Goal: Task Accomplishment & Management: Manage account settings

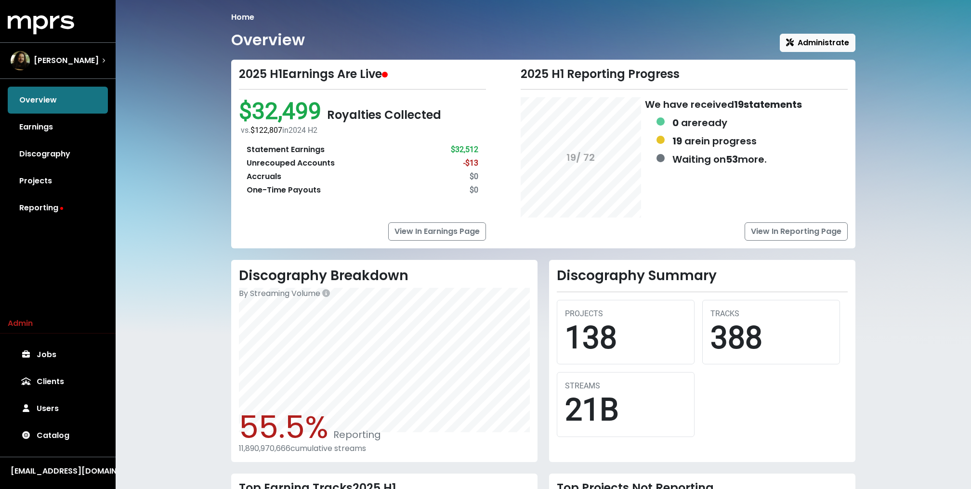
click at [133, 159] on div "Home Overview Administrate 2025 H1 Earnings Are Live $32,499 Royalties Collecte…" at bounding box center [543, 338] width 855 height 676
click at [50, 353] on link "Jobs" at bounding box center [58, 354] width 100 height 27
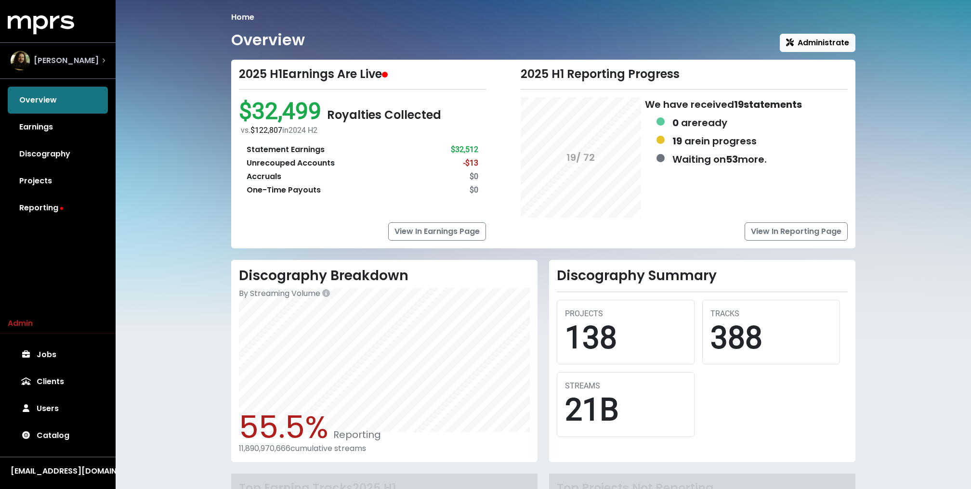
click at [83, 62] on span "Julian Bunetta" at bounding box center [66, 61] width 65 height 12
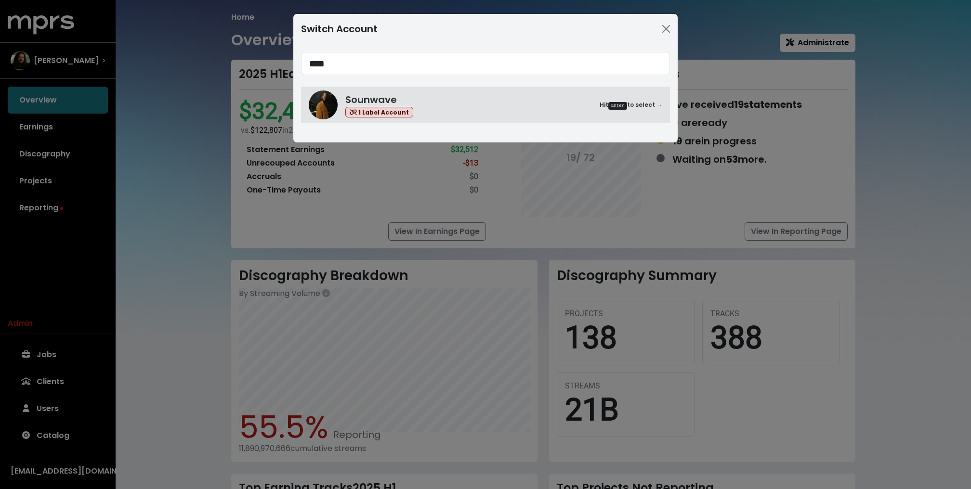
type input "****"
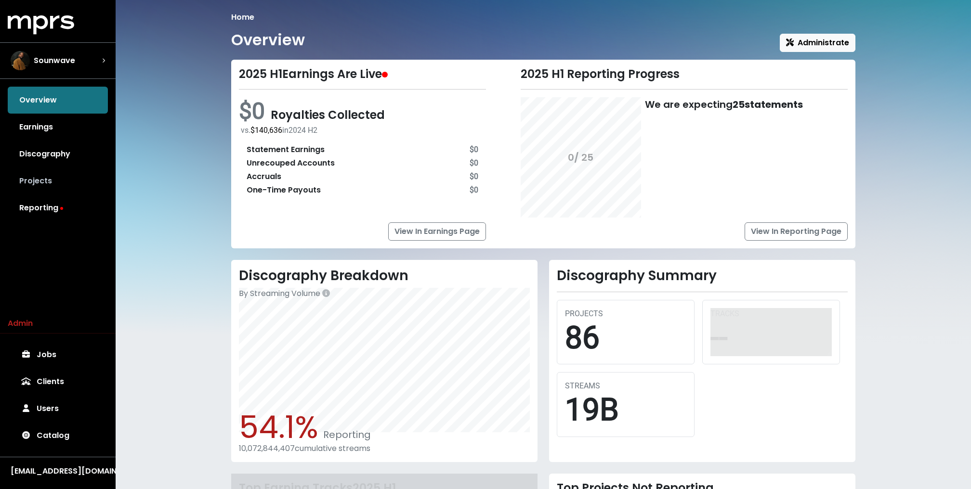
click at [65, 185] on link "Projects" at bounding box center [58, 181] width 100 height 27
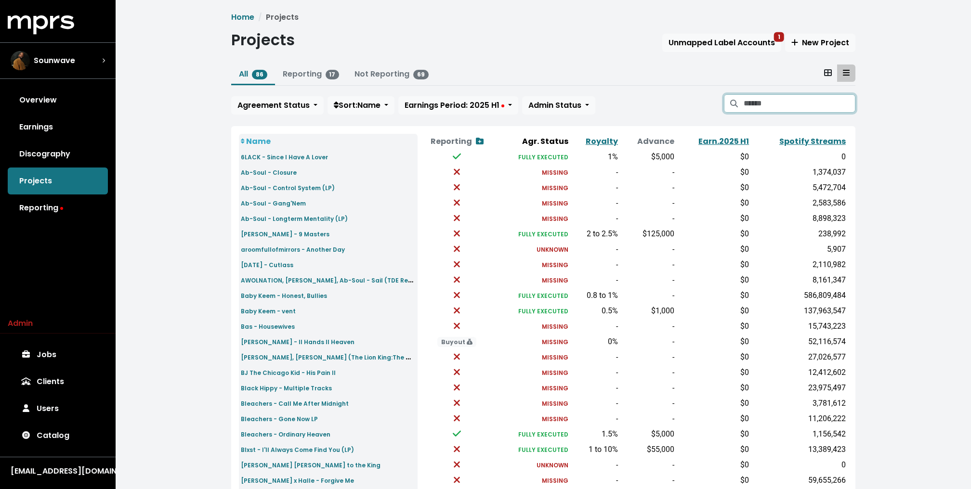
click at [779, 104] on input "Search projects" at bounding box center [799, 103] width 112 height 18
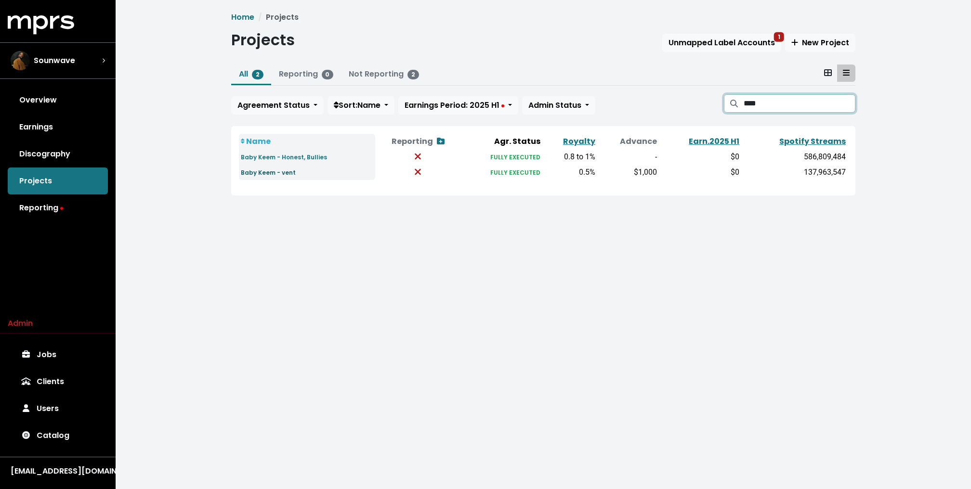
type input "****"
click at [281, 174] on small "Baby Keem - vent" at bounding box center [268, 172] width 55 height 8
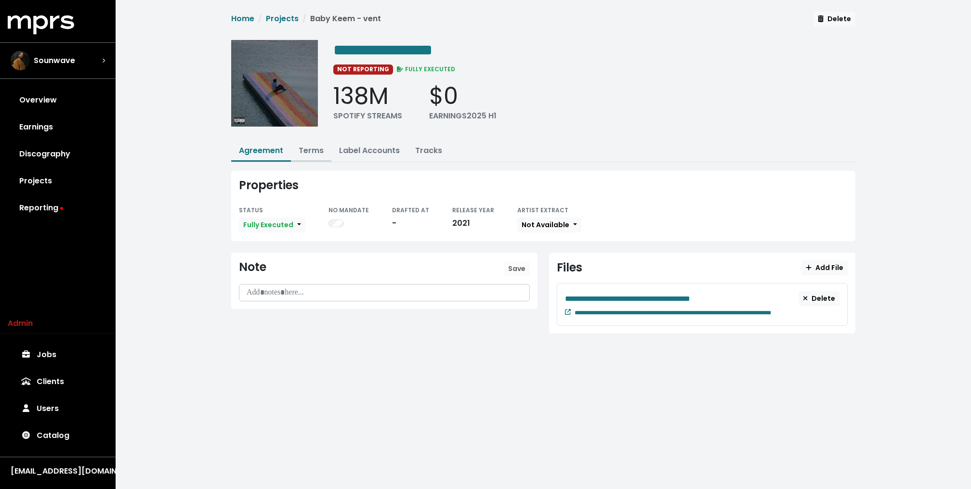
click at [320, 150] on link "Terms" at bounding box center [310, 150] width 25 height 11
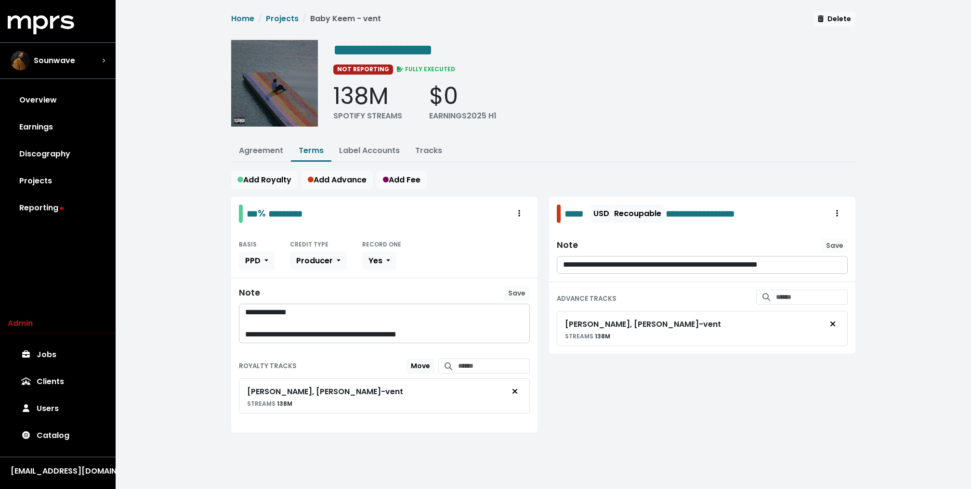
click at [177, 179] on div "**********" at bounding box center [543, 233] width 855 height 467
click at [74, 99] on link "Overview" at bounding box center [58, 100] width 100 height 27
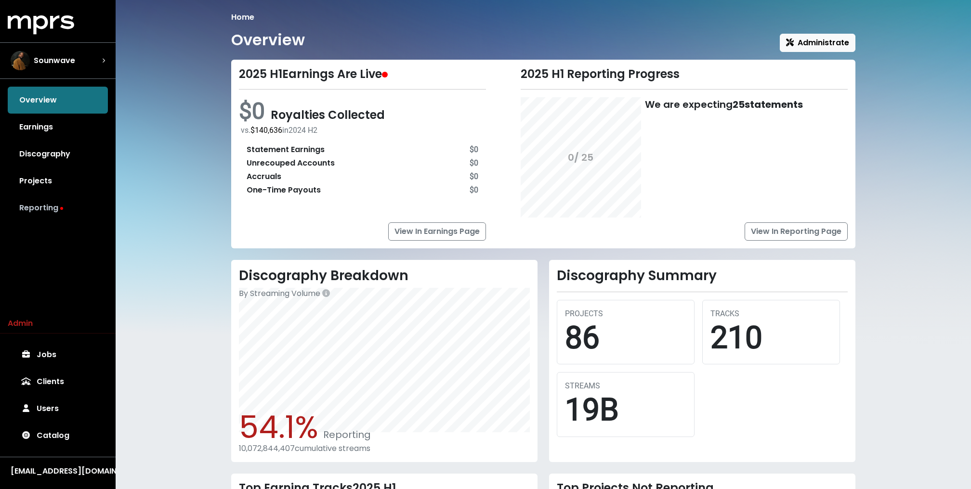
click at [42, 213] on link "Reporting" at bounding box center [58, 207] width 100 height 27
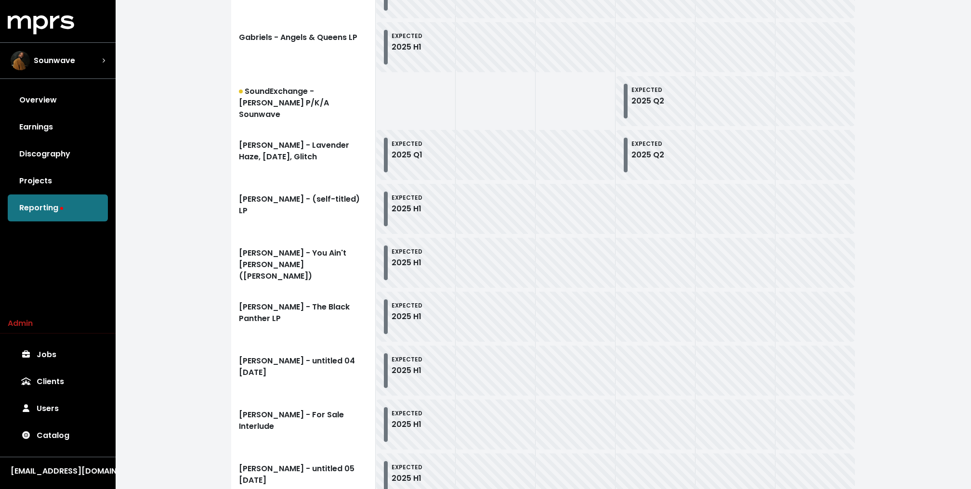
scroll to position [1028, 0]
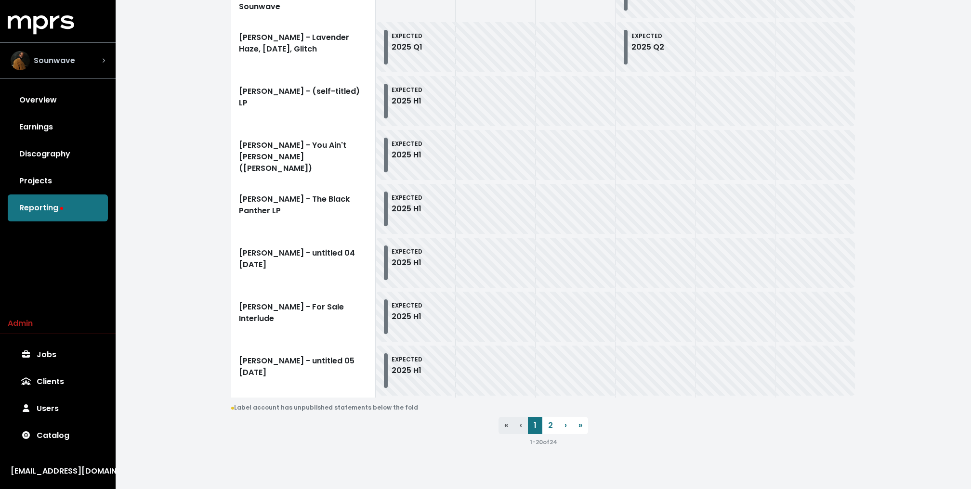
click at [31, 61] on div "Sounwave" at bounding box center [43, 60] width 65 height 19
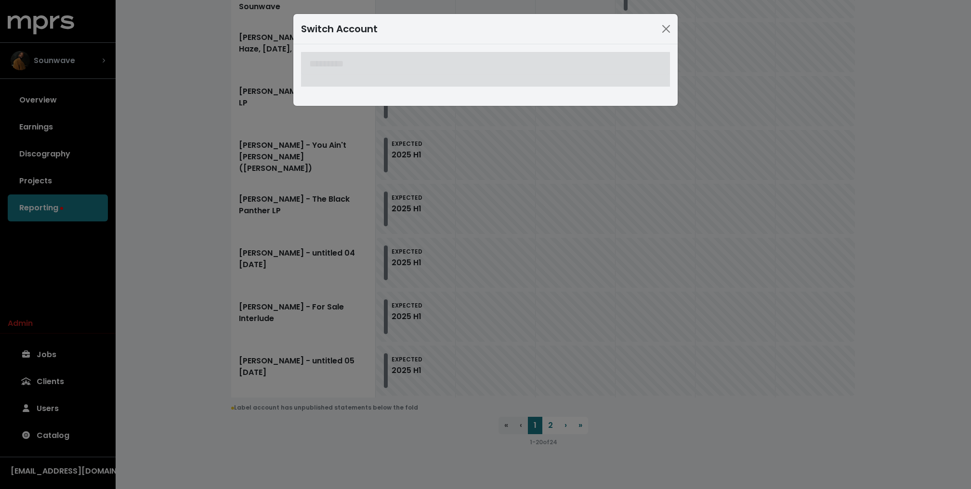
type input "*"
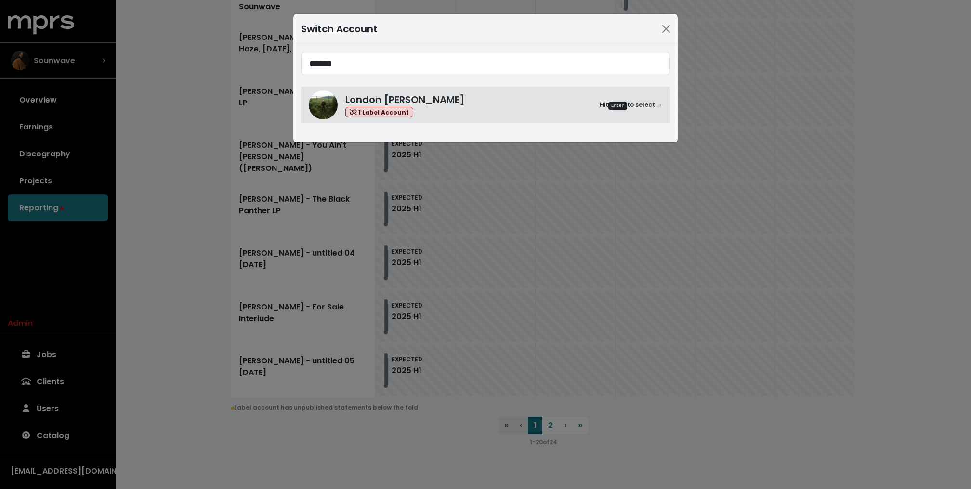
type input "******"
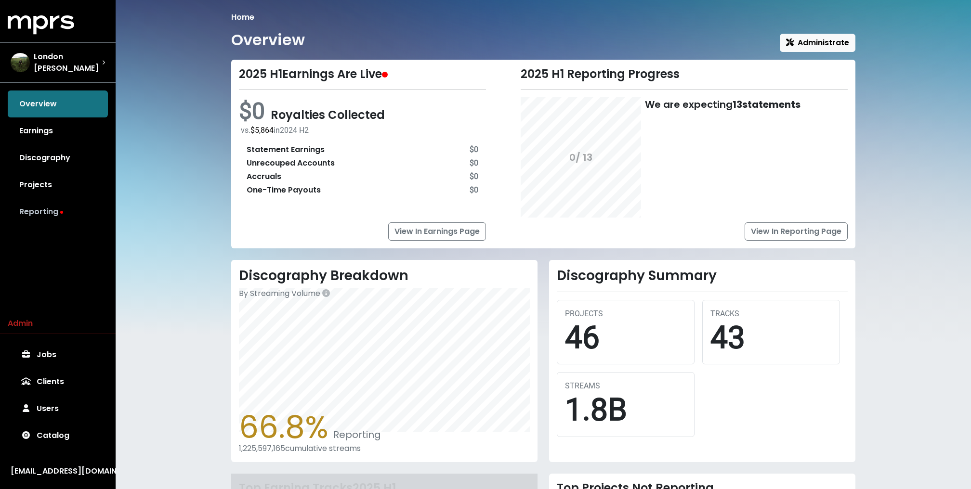
click at [52, 199] on link "Reporting" at bounding box center [58, 211] width 100 height 27
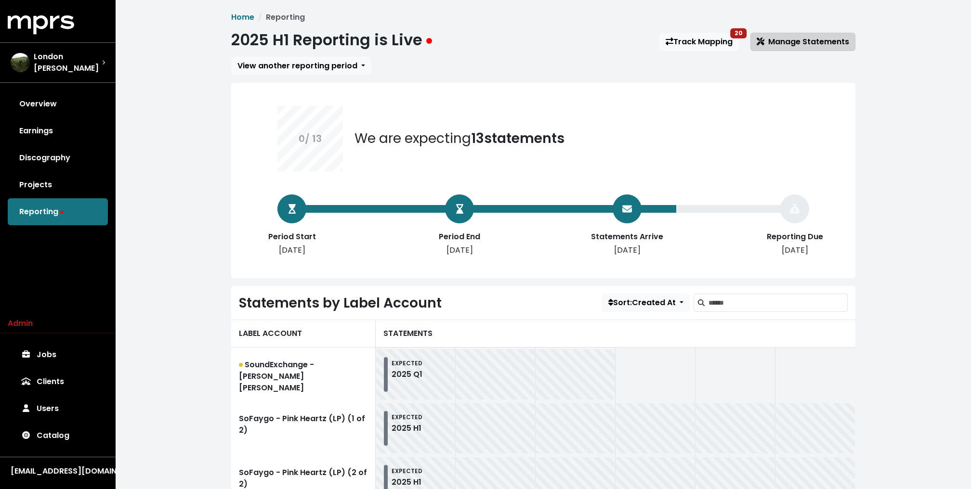
click at [835, 41] on span "Manage Statements" at bounding box center [802, 41] width 92 height 11
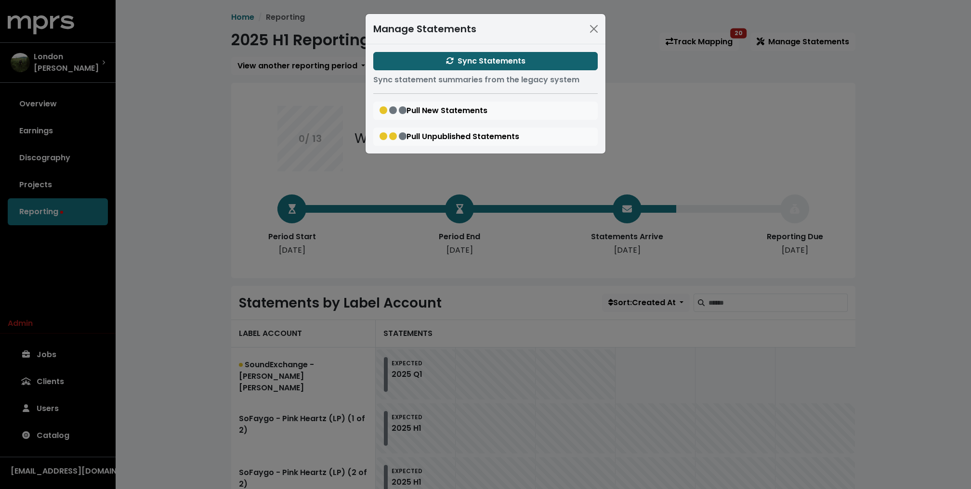
click at [519, 59] on span "Sync Statements" at bounding box center [485, 60] width 79 height 11
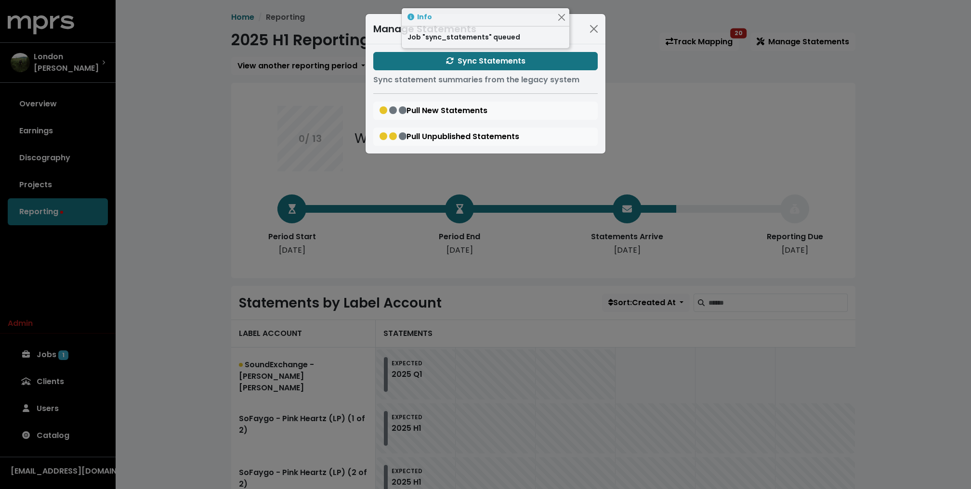
click at [170, 112] on div "Manage Statements Sync Statements Sync statement summaries from the legacy syst…" at bounding box center [485, 244] width 971 height 489
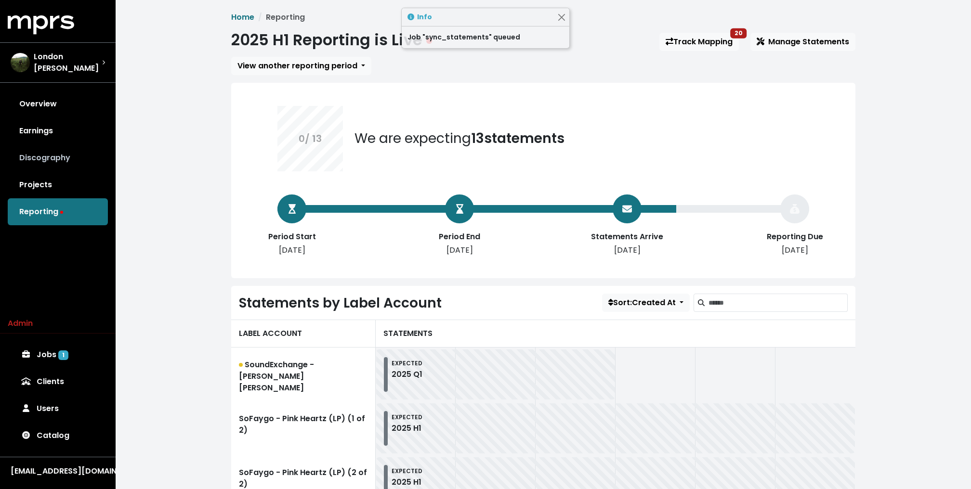
click at [68, 166] on link "Discography" at bounding box center [58, 157] width 100 height 27
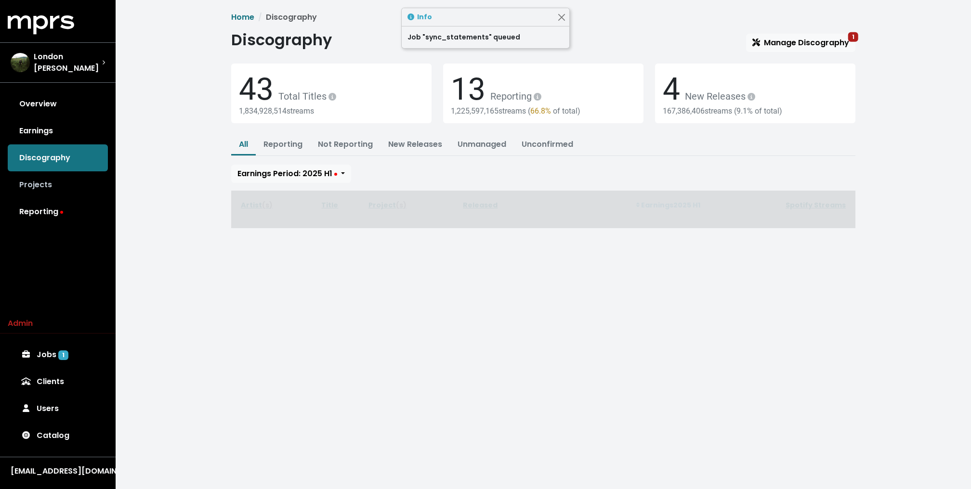
click at [52, 183] on link "Projects" at bounding box center [58, 184] width 100 height 27
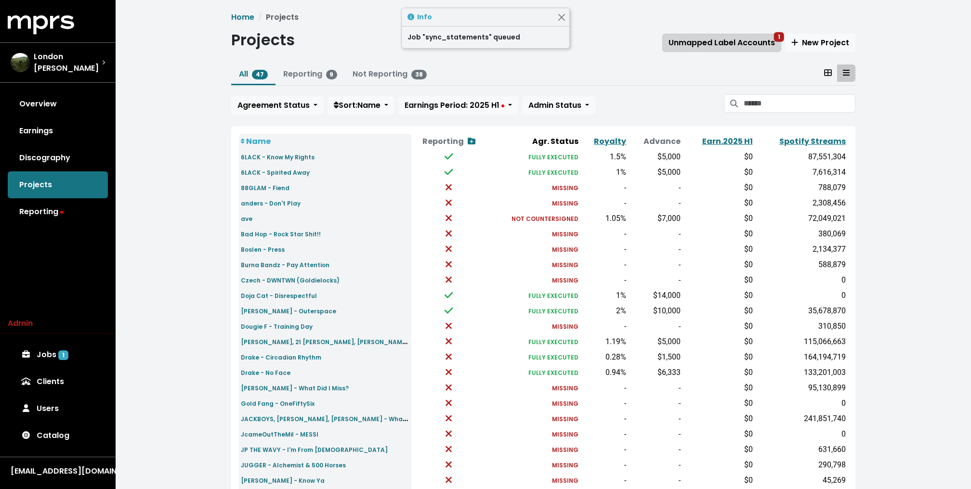
click at [730, 37] on span "Unmapped Label Accounts 1" at bounding box center [721, 42] width 106 height 11
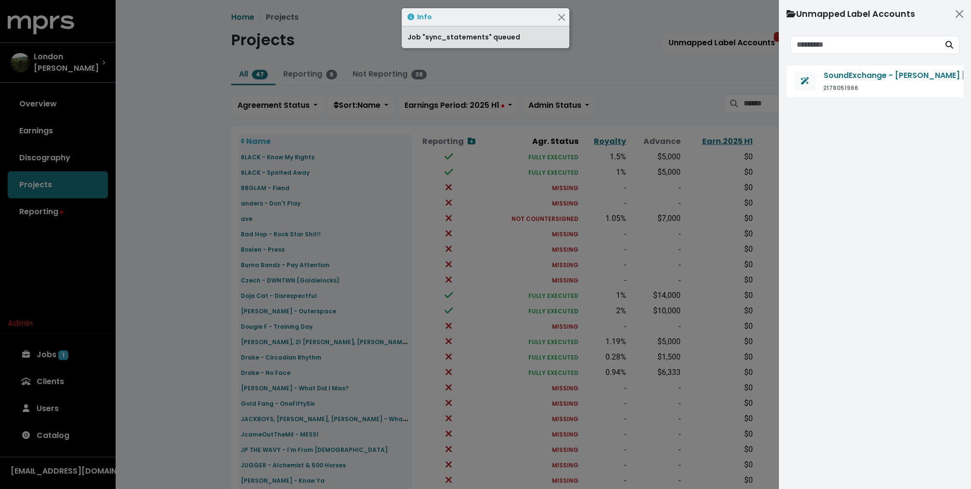
click at [614, 57] on div at bounding box center [485, 244] width 971 height 489
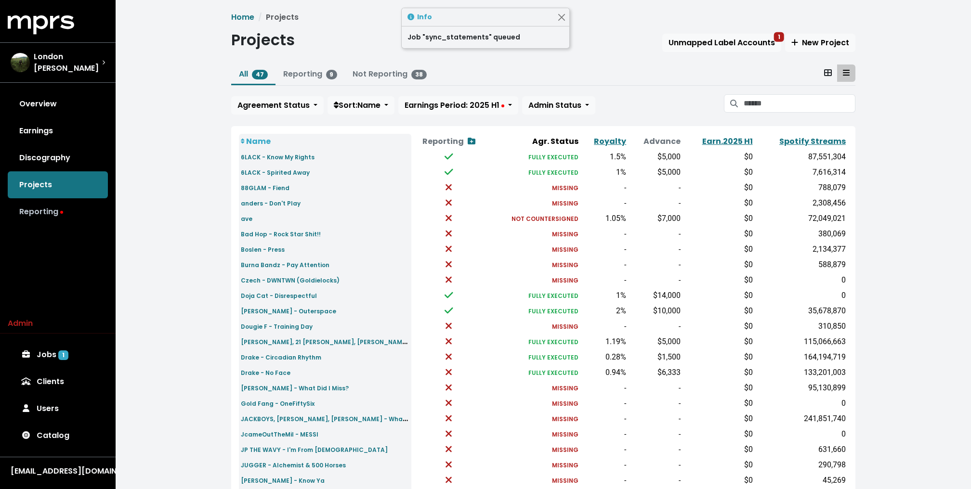
click at [62, 212] on link "Reporting" at bounding box center [58, 211] width 100 height 27
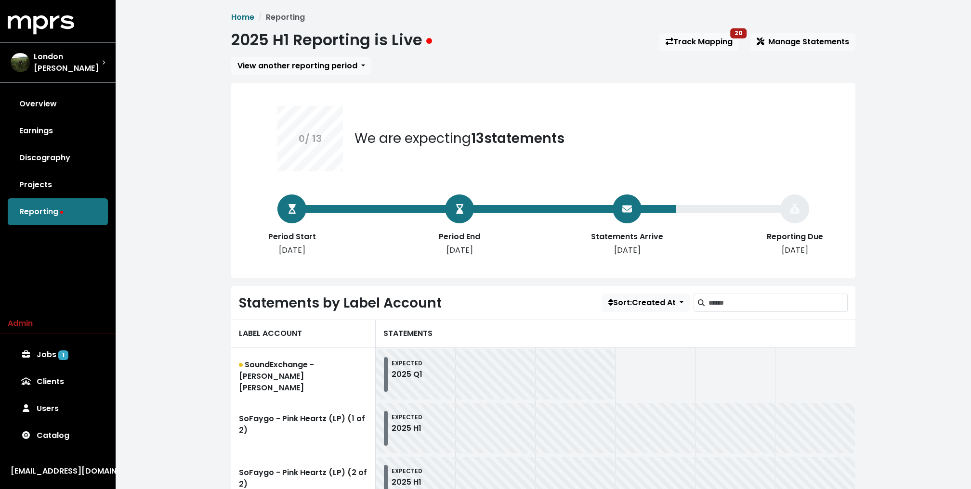
click at [160, 182] on div "Home Reporting 2025 H1 Reporting is Live Track Mapping 20 Manage Statements Vie…" at bounding box center [543, 497] width 855 height 995
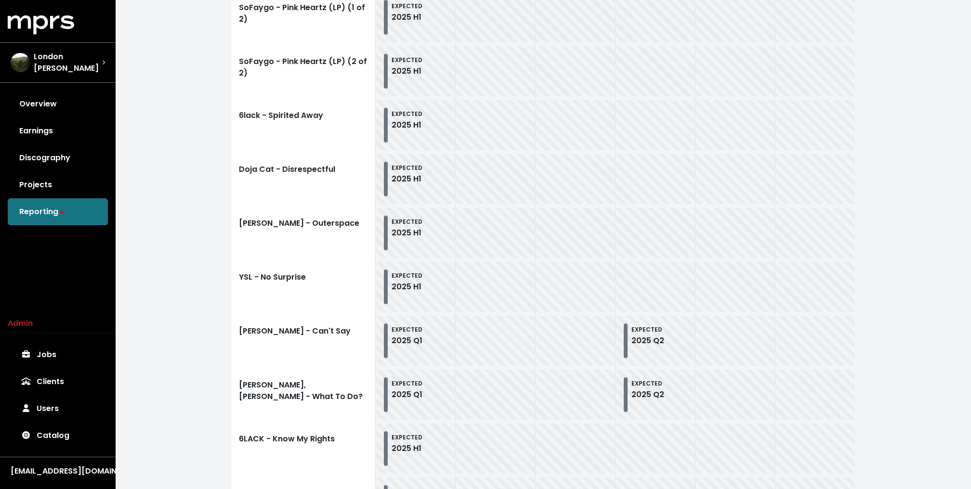
scroll to position [414, 0]
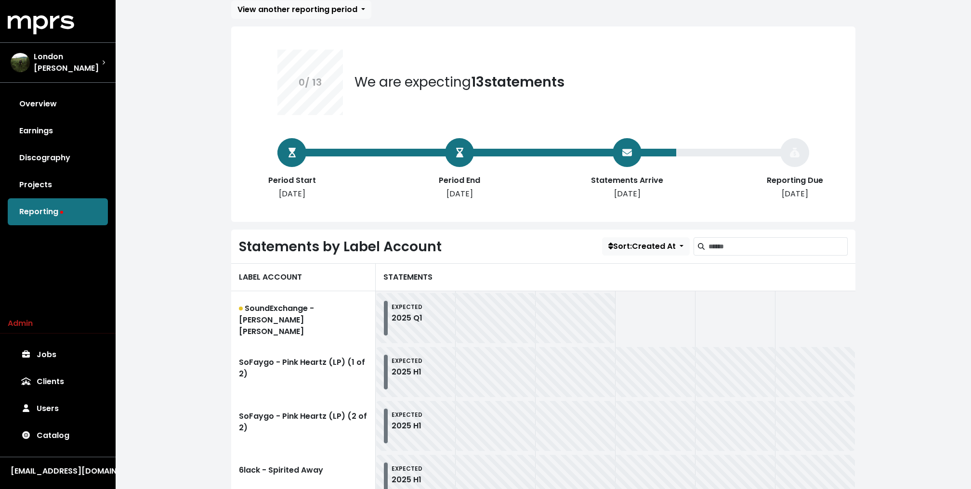
scroll to position [74, 0]
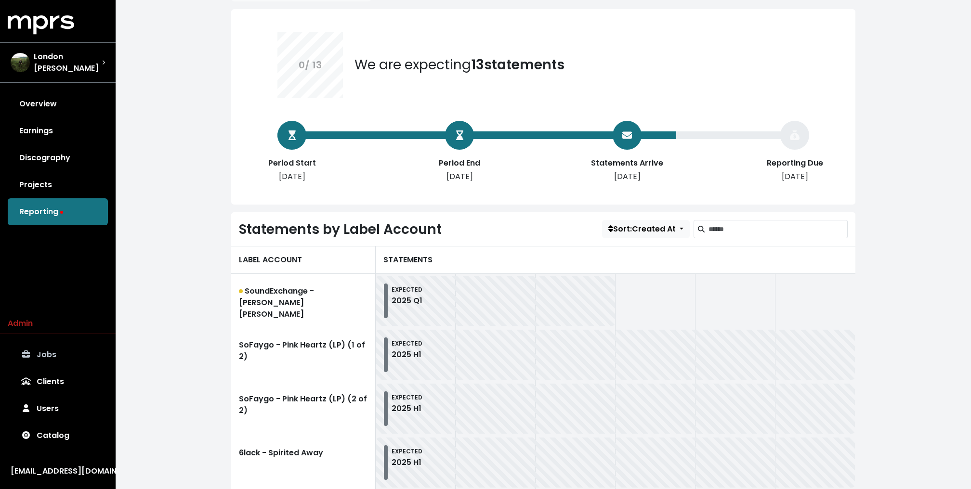
click at [40, 356] on link "Jobs" at bounding box center [58, 354] width 100 height 27
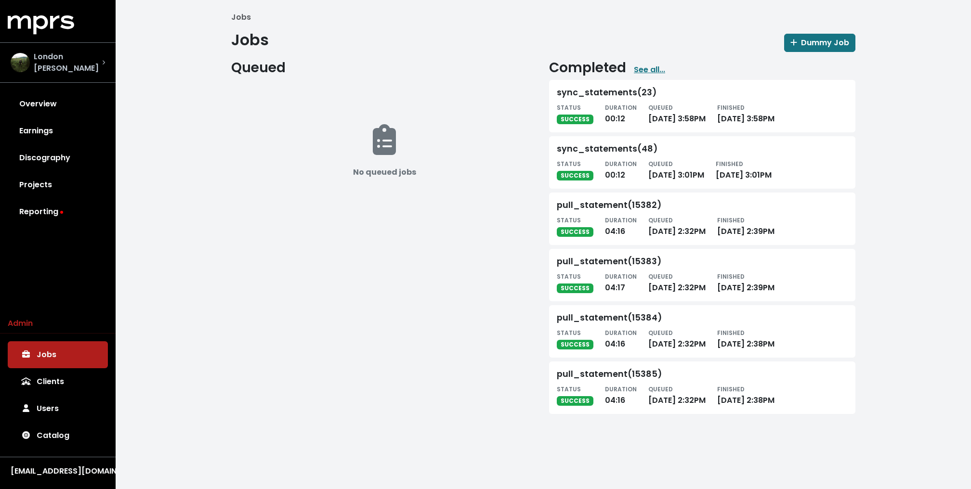
click at [90, 52] on div "London [PERSON_NAME]" at bounding box center [58, 62] width 94 height 23
click at [42, 198] on link "Reporting" at bounding box center [58, 211] width 100 height 27
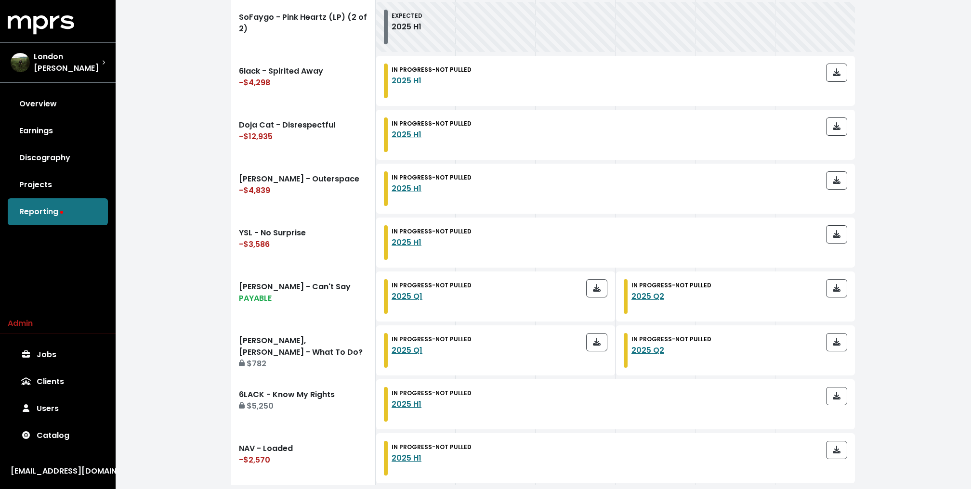
scroll to position [572, 0]
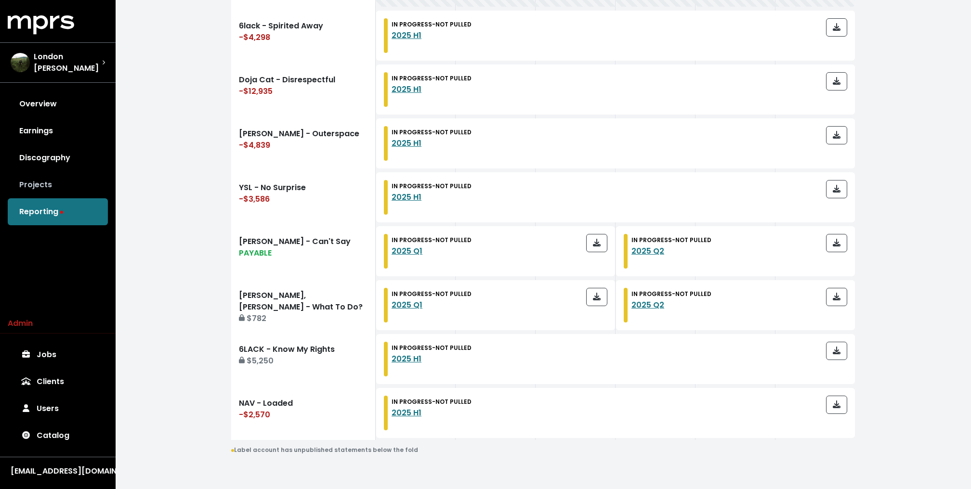
click at [68, 173] on link "Projects" at bounding box center [58, 184] width 100 height 27
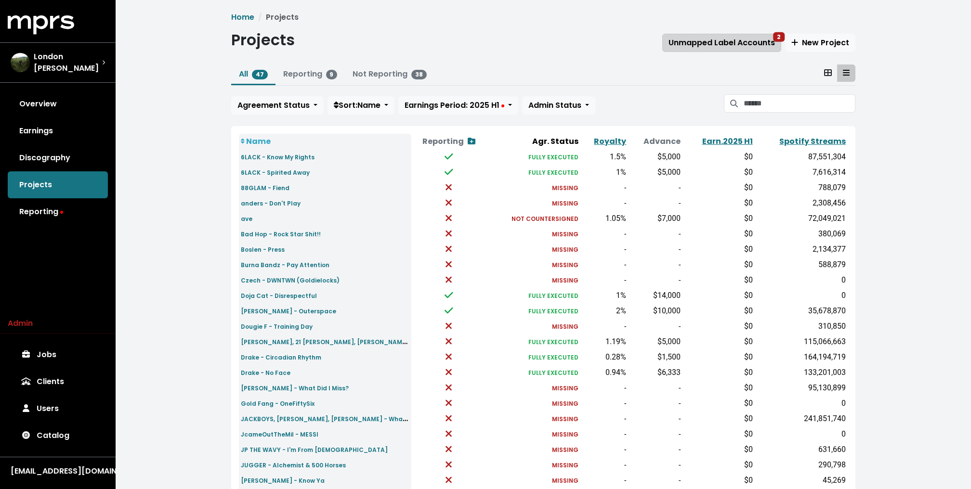
click at [770, 45] on span "Unmapped Label Accounts 2" at bounding box center [721, 42] width 106 height 11
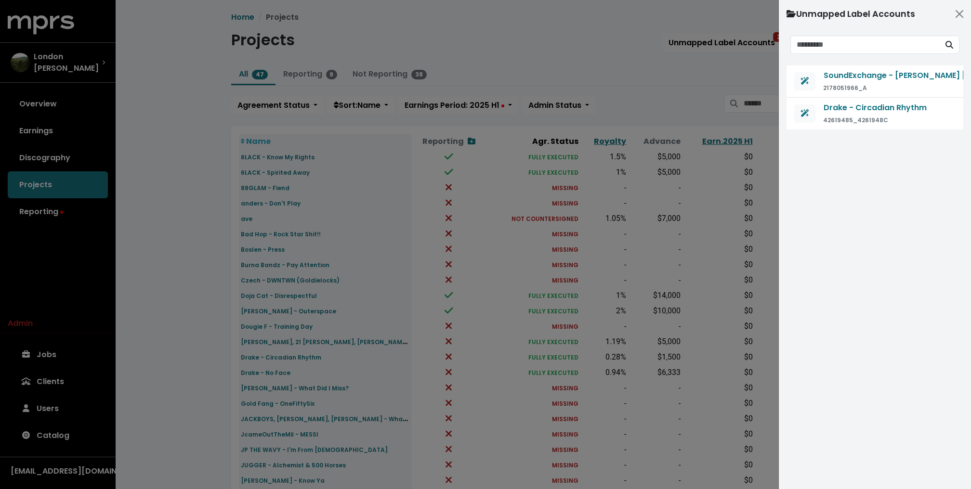
click at [685, 61] on div at bounding box center [485, 244] width 971 height 489
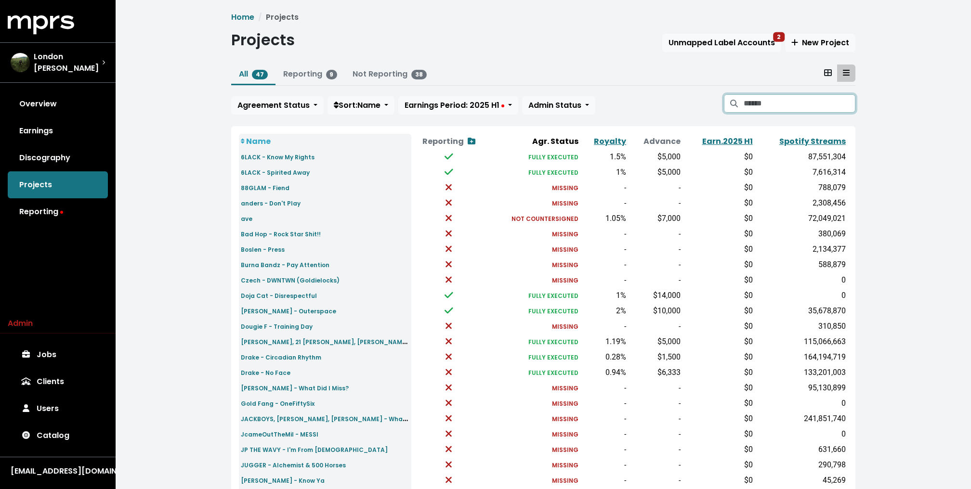
click at [769, 107] on input "Search projects" at bounding box center [799, 103] width 112 height 18
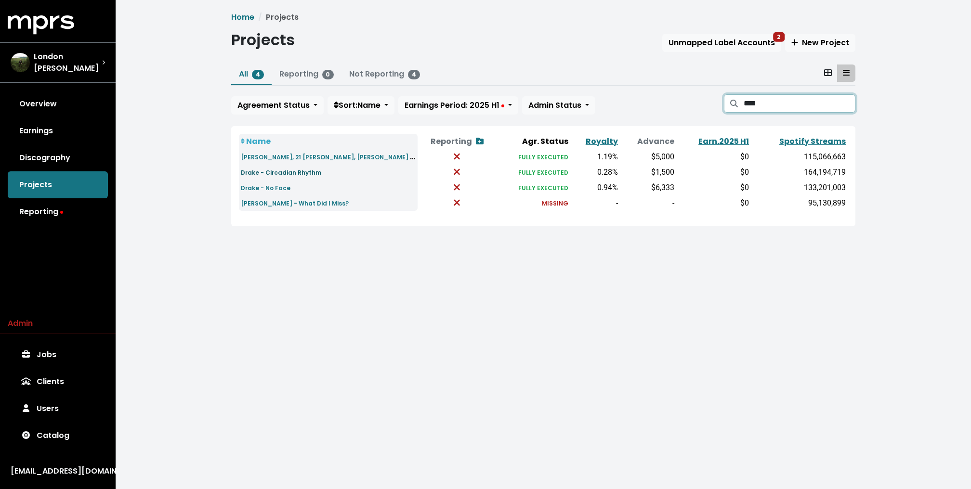
type input "****"
click at [273, 173] on small "Drake - Circadian Rhythm" at bounding box center [281, 172] width 80 height 8
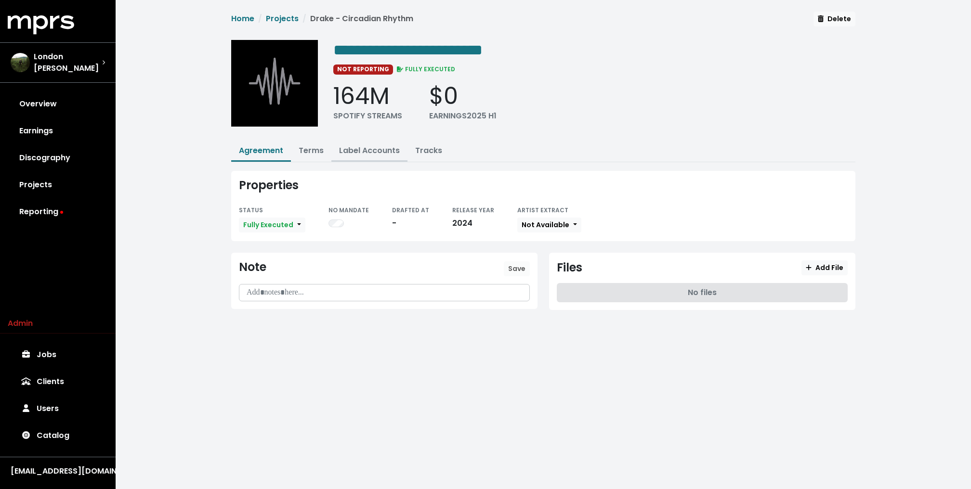
click at [390, 145] on link "Label Accounts" at bounding box center [369, 150] width 61 height 11
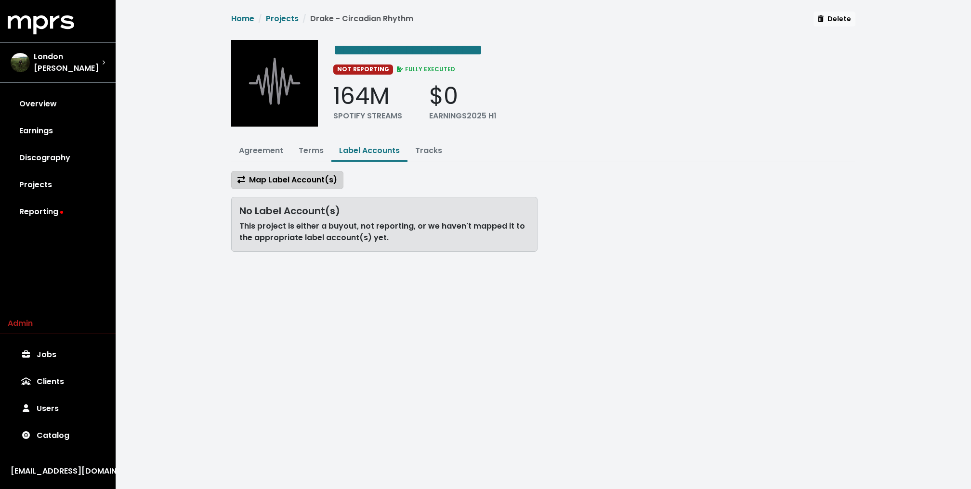
click at [319, 174] on span "Map Label Account(s)" at bounding box center [287, 180] width 100 height 12
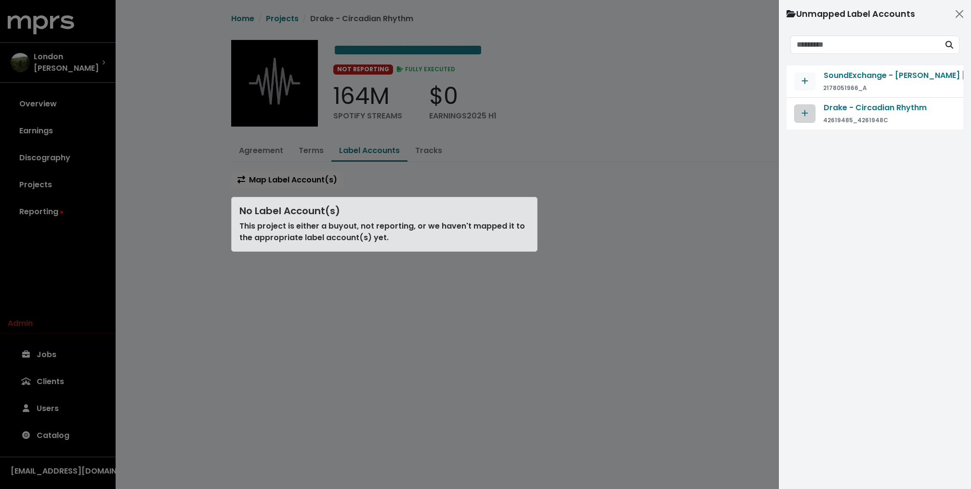
click at [796, 106] on button "Map contract to selected agreement" at bounding box center [804, 113] width 21 height 18
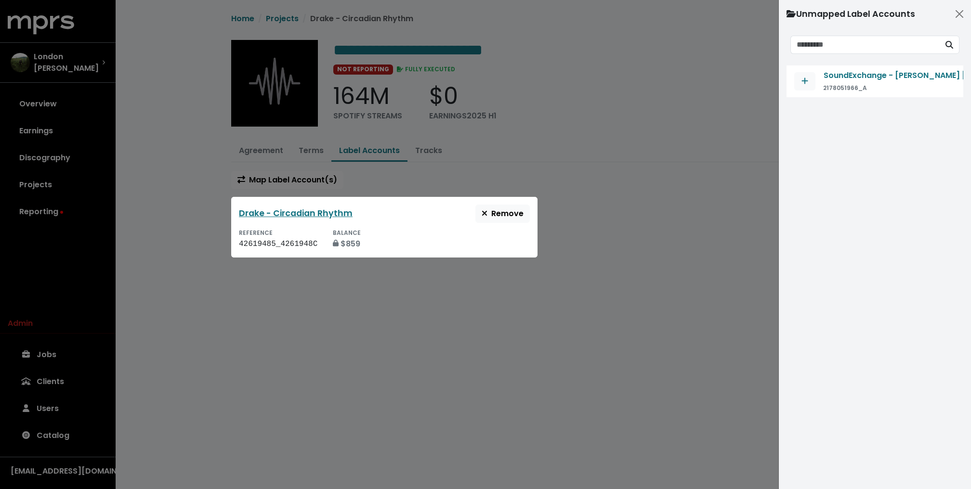
click at [571, 170] on div at bounding box center [485, 244] width 971 height 489
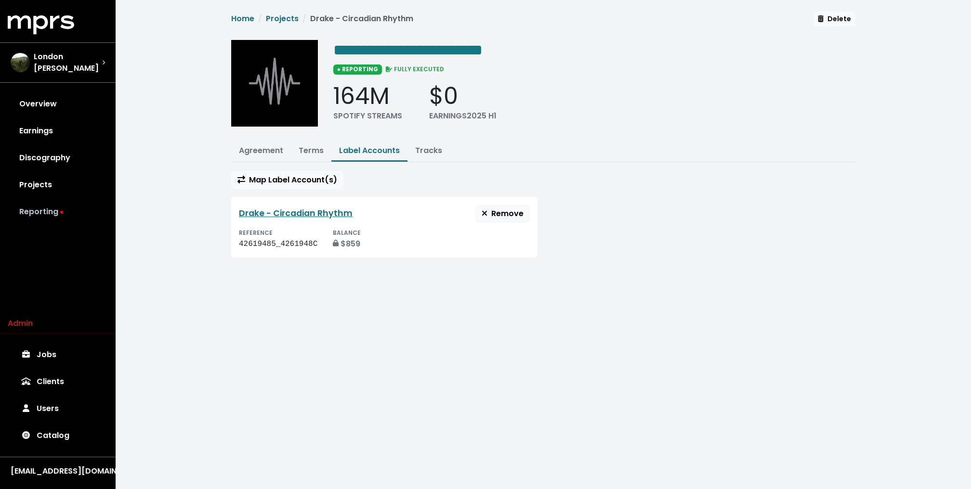
click at [65, 205] on link "Reporting" at bounding box center [58, 211] width 100 height 27
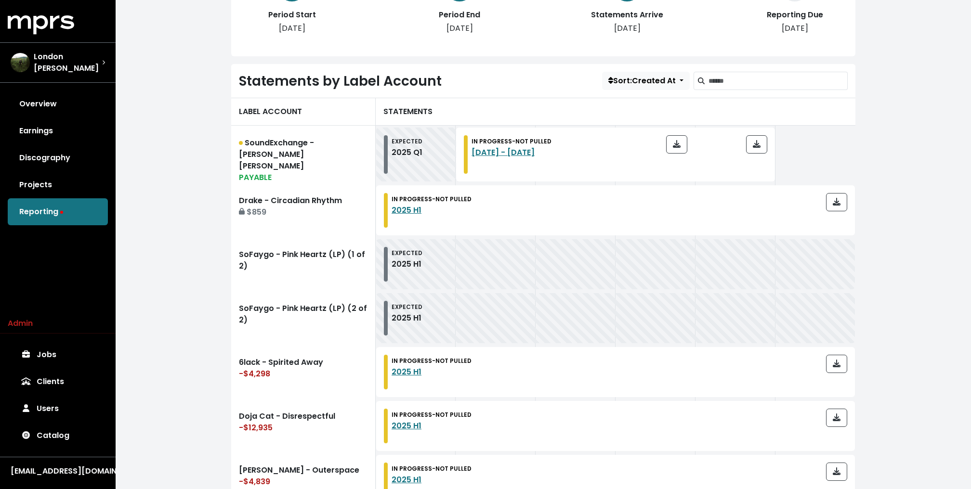
scroll to position [223, 0]
click at [832, 201] on span "button" at bounding box center [836, 200] width 8 height 11
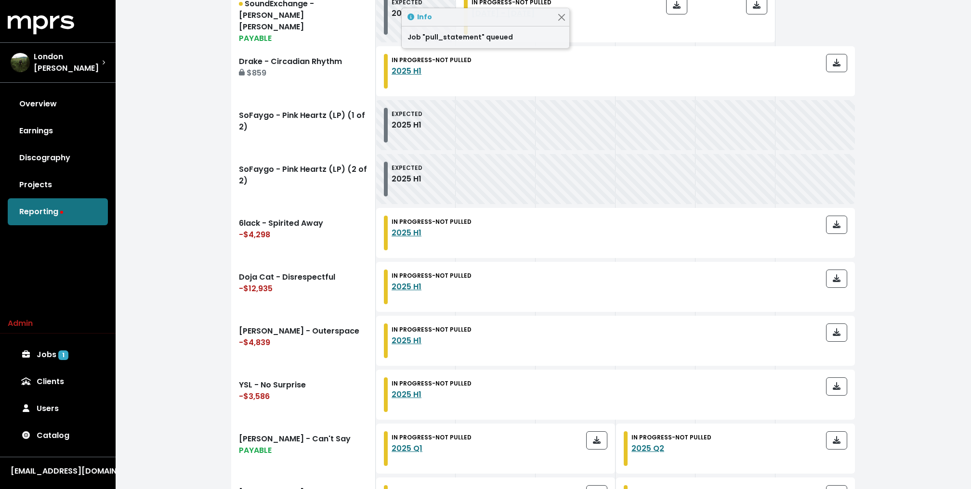
scroll to position [377, 0]
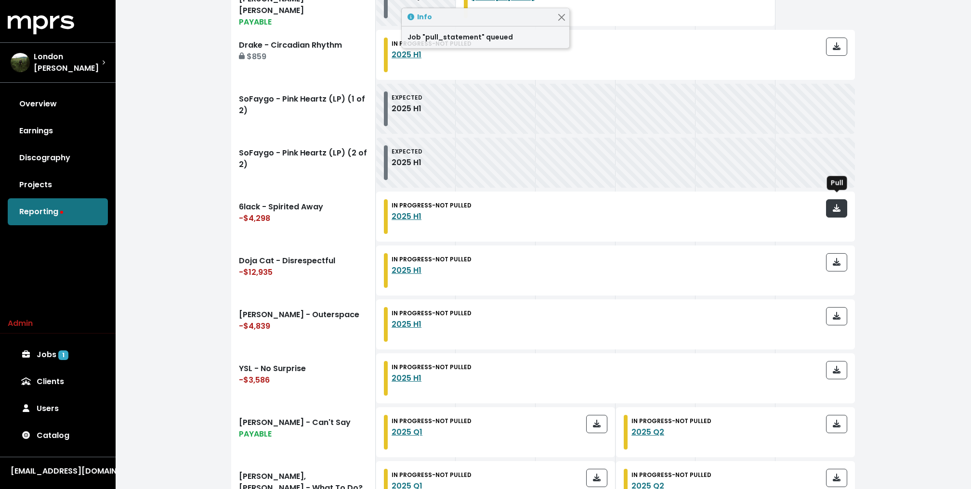
click at [839, 207] on icon "button" at bounding box center [836, 208] width 8 height 8
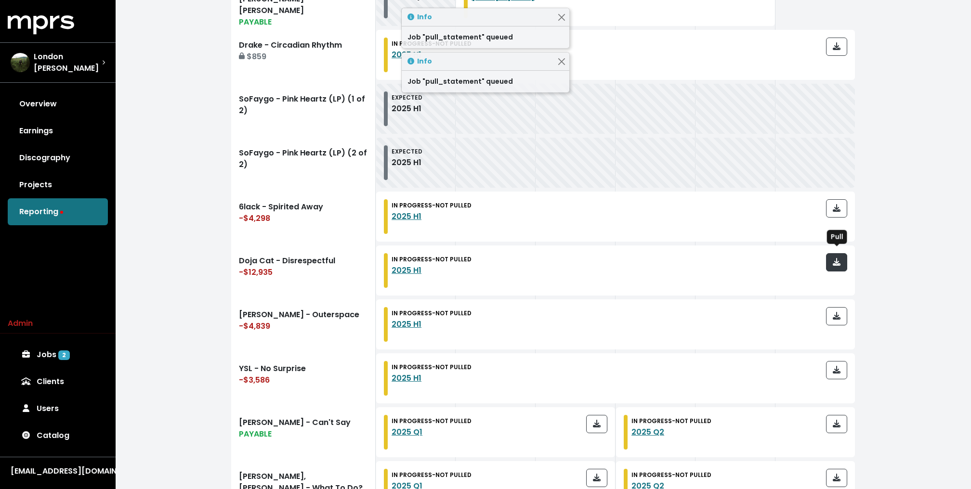
click at [838, 257] on span "button" at bounding box center [836, 263] width 9 height 12
click at [838, 312] on icon "button" at bounding box center [836, 316] width 8 height 8
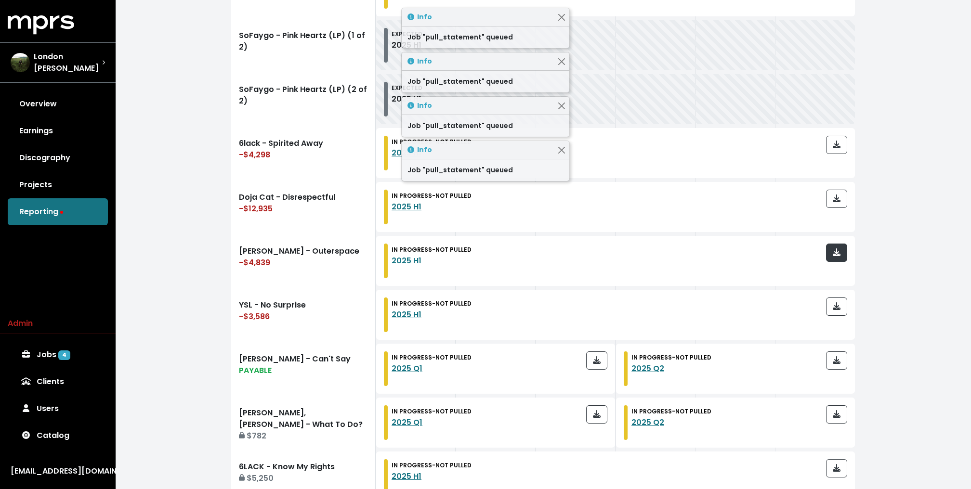
scroll to position [459, 0]
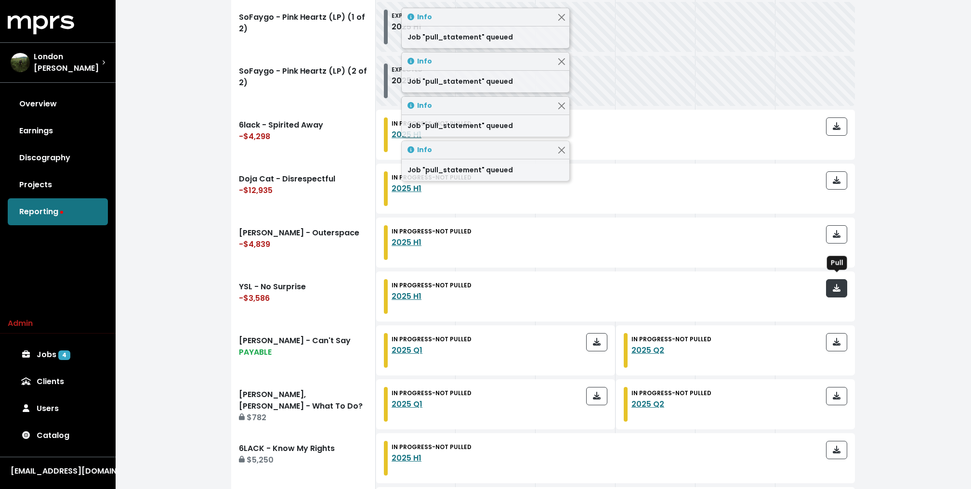
click at [838, 284] on icon "button" at bounding box center [836, 288] width 8 height 8
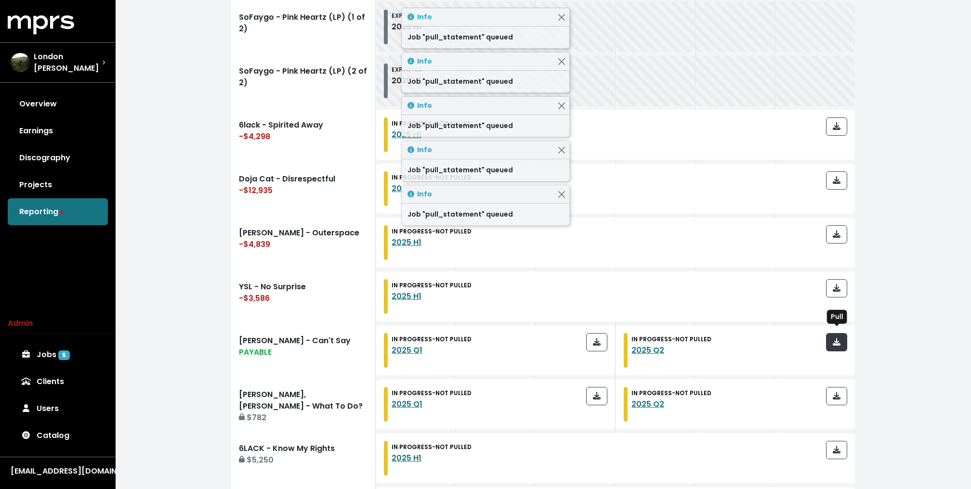
click at [839, 338] on icon "button" at bounding box center [836, 342] width 8 height 8
click at [603, 337] on button "button" at bounding box center [596, 342] width 21 height 18
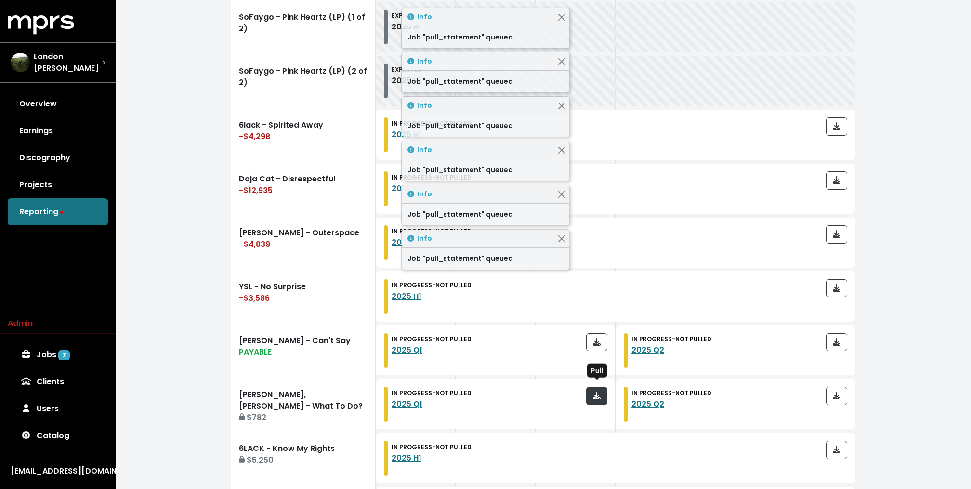
click at [602, 388] on button "button" at bounding box center [596, 396] width 21 height 18
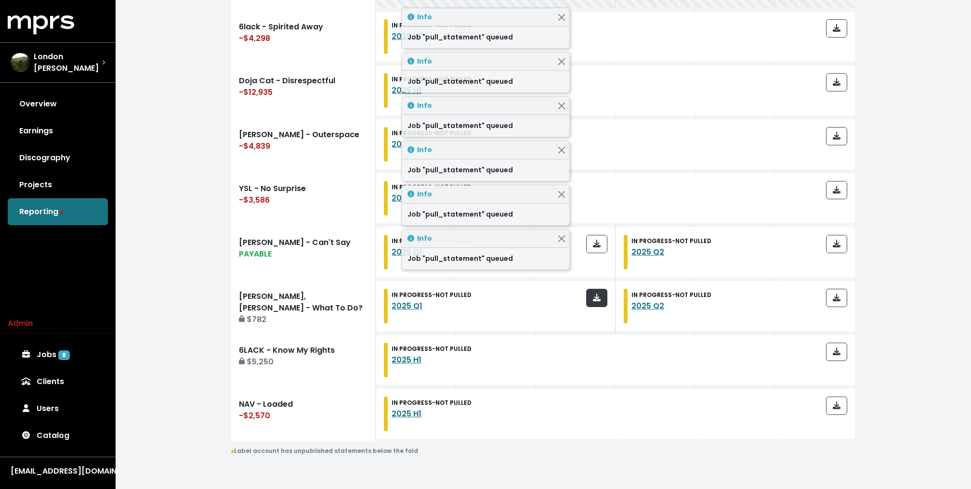
scroll to position [558, 0]
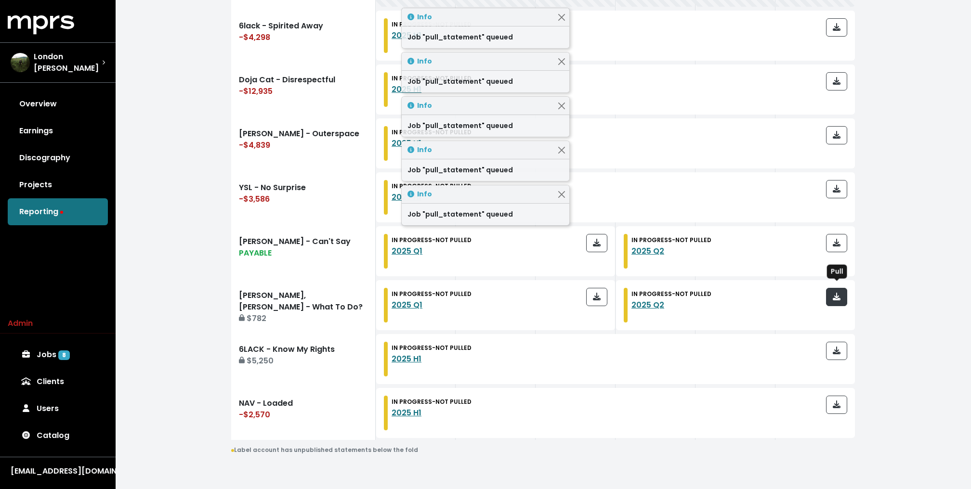
click at [837, 291] on span "button" at bounding box center [836, 297] width 9 height 12
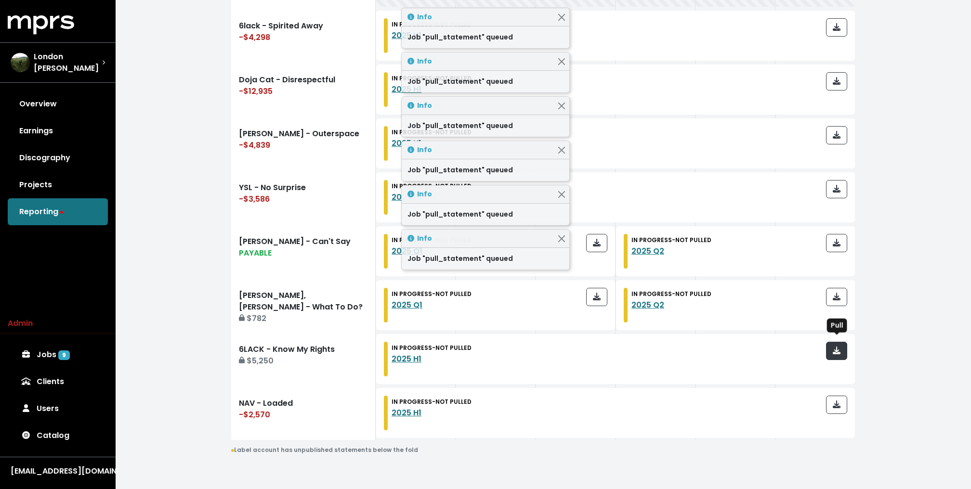
click at [840, 354] on button "button" at bounding box center [836, 351] width 21 height 18
click at [839, 401] on icon "button" at bounding box center [836, 405] width 8 height 8
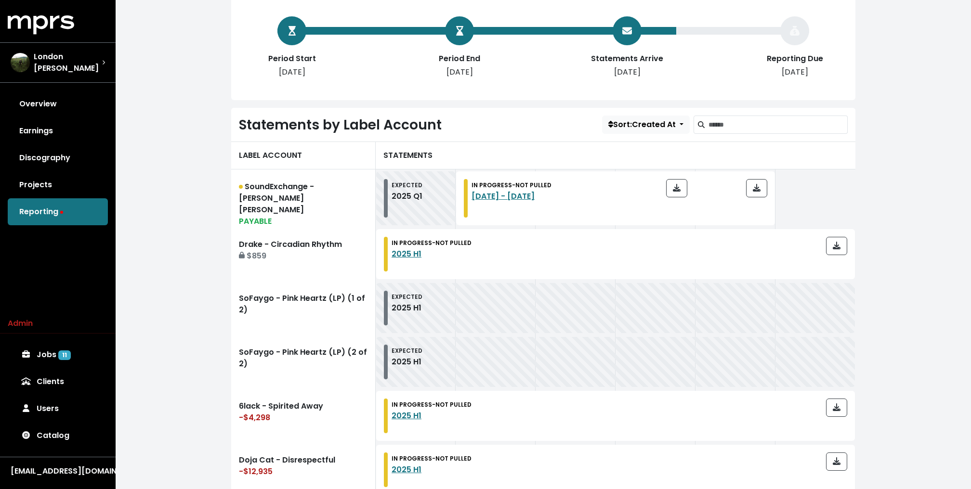
scroll to position [41, 0]
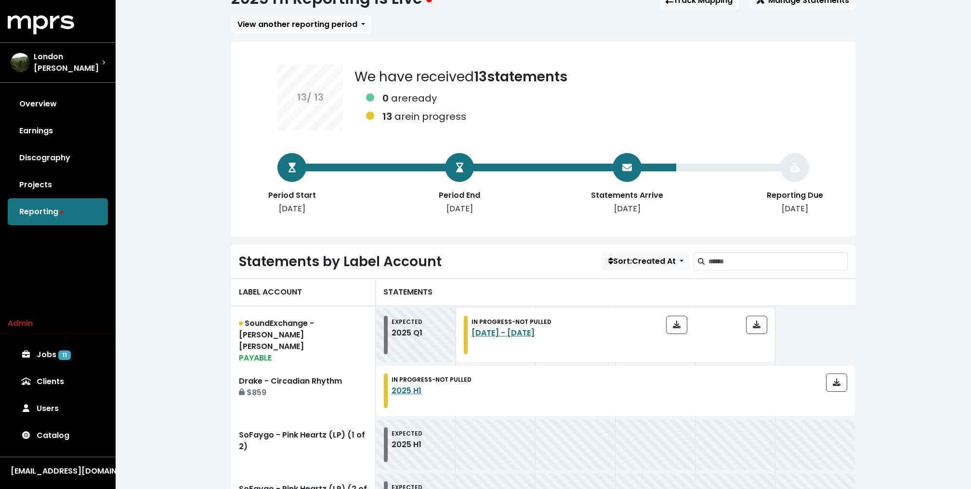
click at [185, 167] on div "Home Reporting 2025 H1 Reporting is Live Track Mapping 20 Manage Statements Vie…" at bounding box center [543, 485] width 855 height 1052
click at [492, 331] on link "[DATE] - [DATE]" at bounding box center [502, 332] width 63 height 11
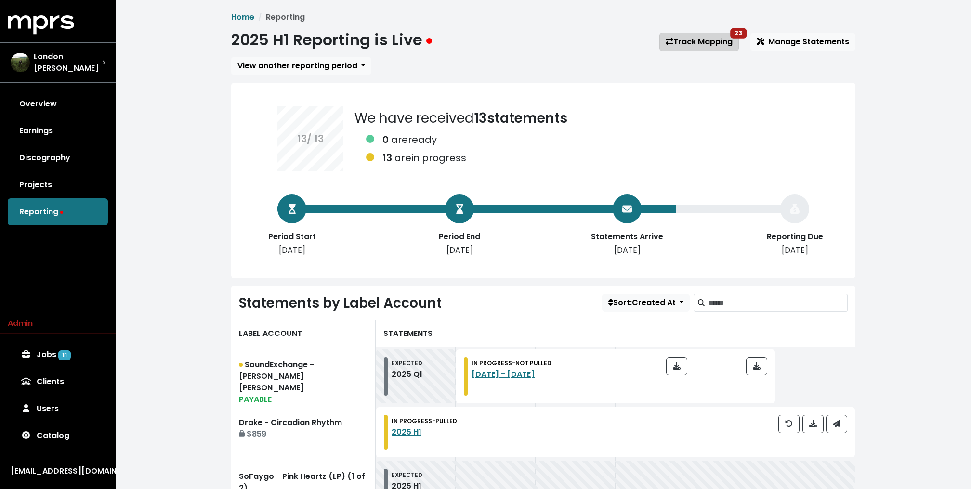
click at [688, 46] on link "Track Mapping 23" at bounding box center [698, 42] width 79 height 18
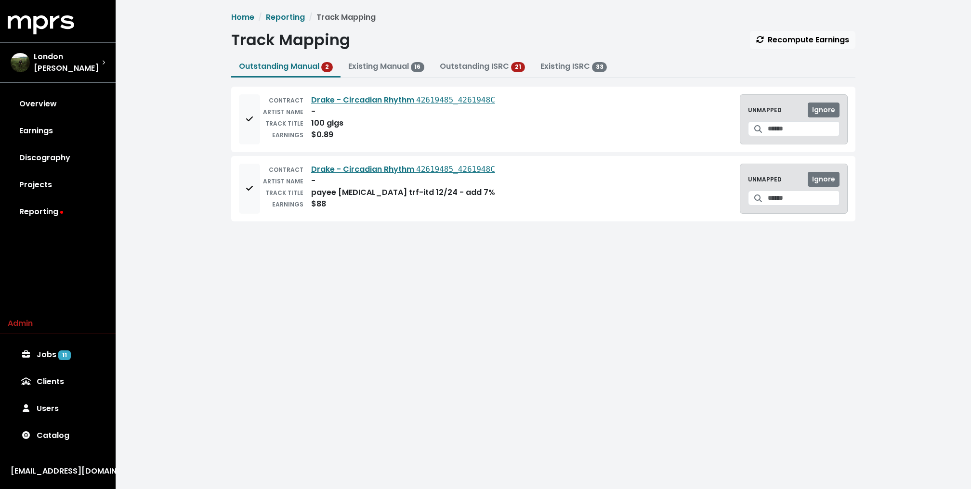
click at [494, 29] on div "Home Reporting Track Mapping Track Mapping Recompute Earnings Outstanding Manua…" at bounding box center [542, 122] width 635 height 220
click at [259, 113] on button "Add to mapping queue" at bounding box center [249, 119] width 21 height 50
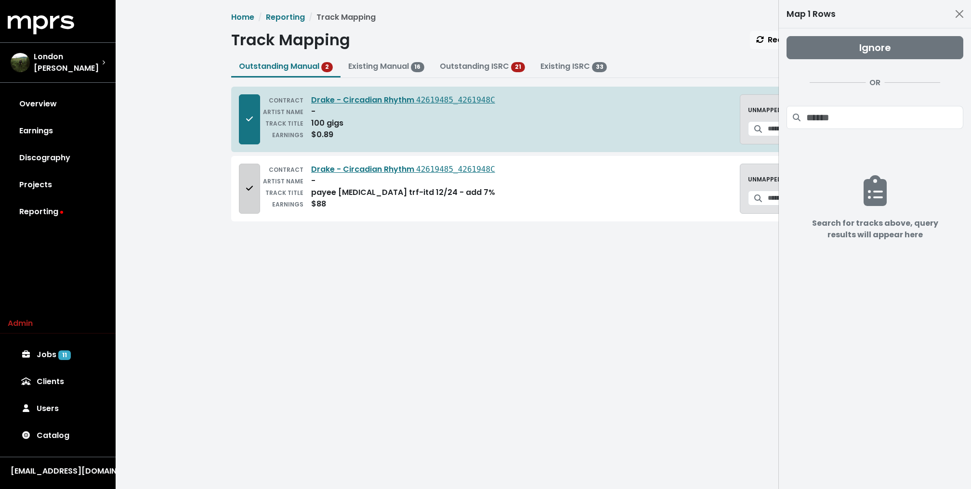
click at [254, 171] on button "Add to mapping queue" at bounding box center [249, 189] width 21 height 50
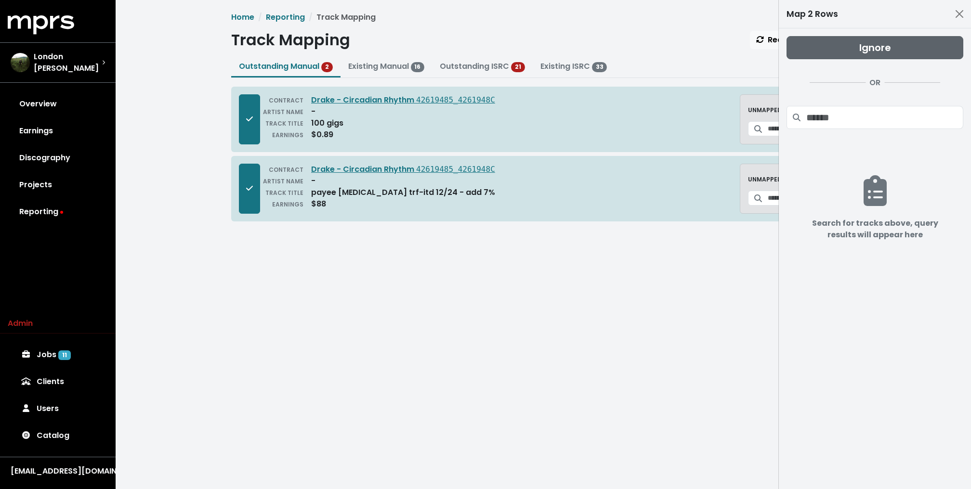
click at [878, 50] on span "Ignore" at bounding box center [875, 47] width 32 height 13
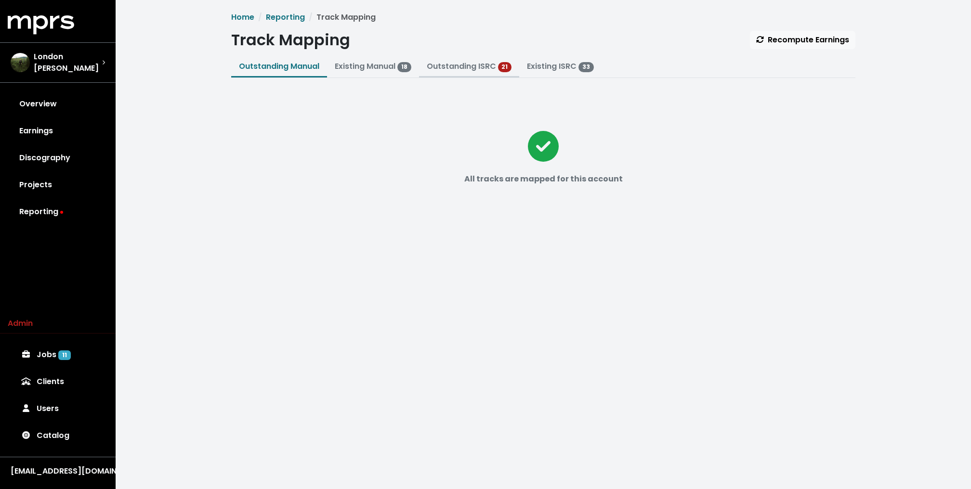
click at [466, 67] on link "Outstanding ISRC" at bounding box center [461, 66] width 69 height 11
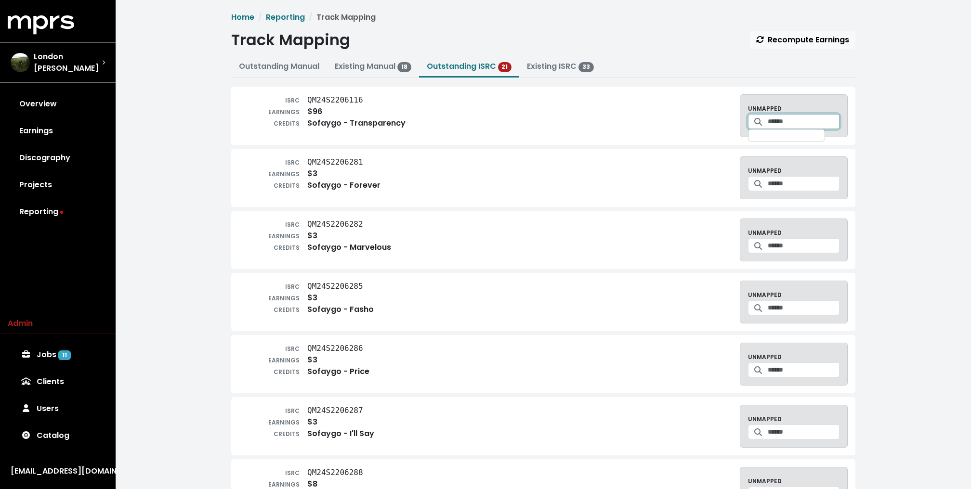
click at [778, 121] on input "Search for a track to map to" at bounding box center [803, 121] width 72 height 15
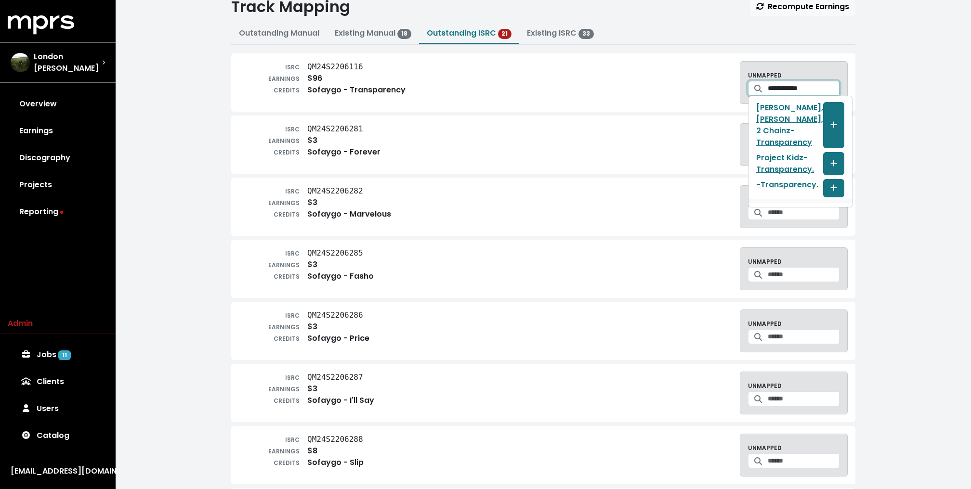
scroll to position [36, 0]
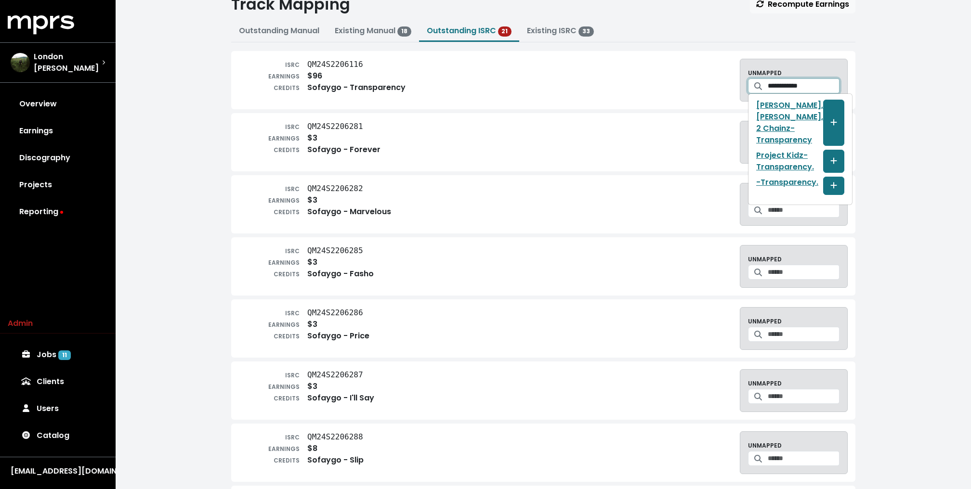
type input "**********"
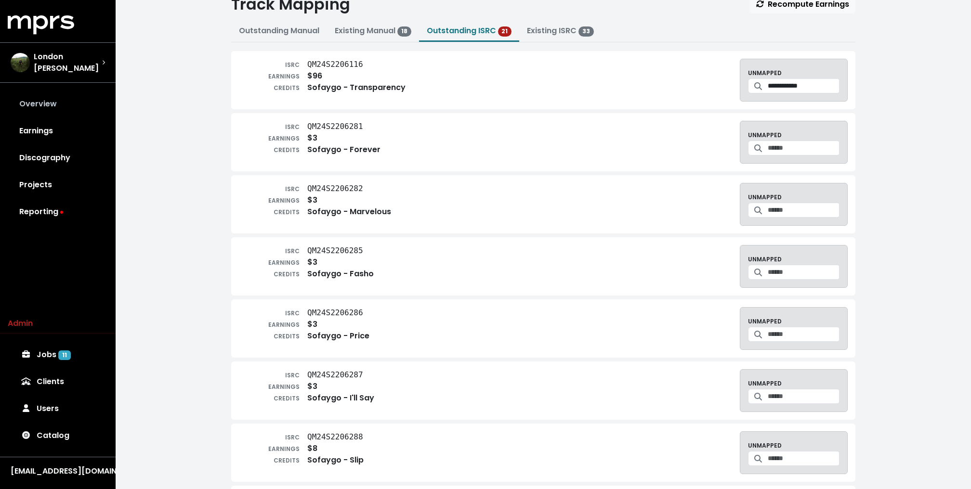
click at [44, 101] on link "Overview" at bounding box center [58, 104] width 100 height 27
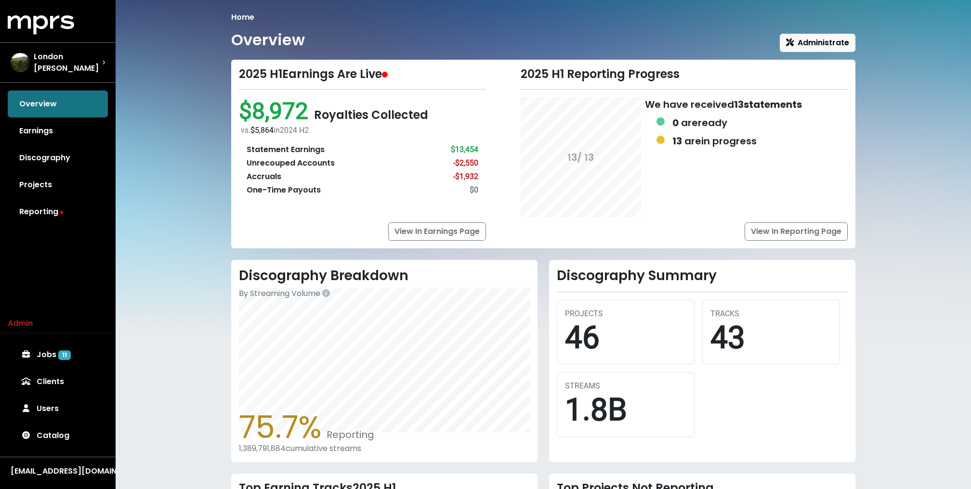
click at [200, 144] on div "Home Overview Administrate 2025 H1 Earnings Are Live $8,972 Royalties Collected…" at bounding box center [543, 343] width 855 height 687
click at [55, 208] on link "Reporting" at bounding box center [58, 211] width 100 height 27
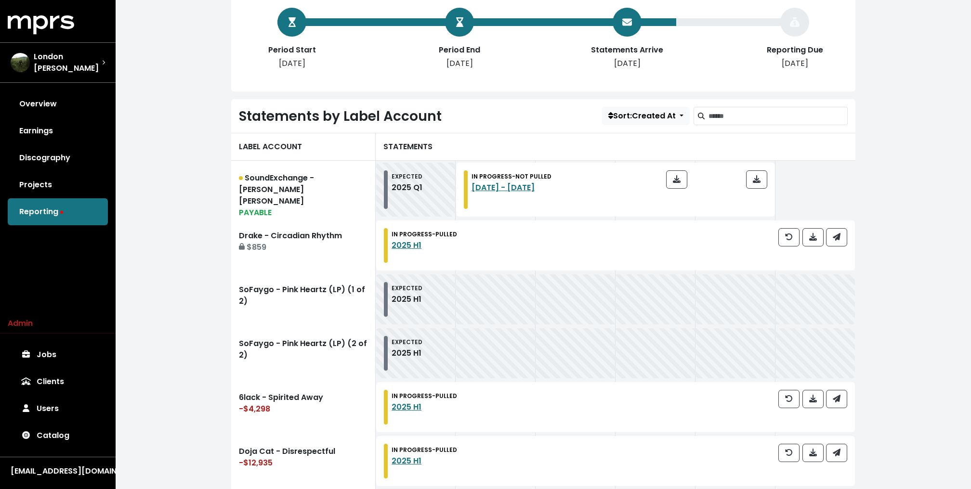
scroll to position [188, 0]
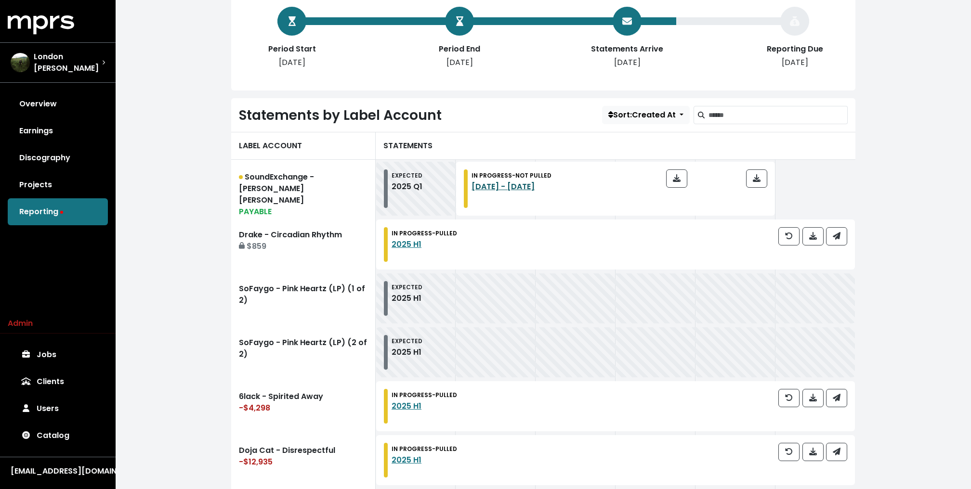
click at [534, 190] on link "[DATE] - [DATE]" at bounding box center [502, 186] width 63 height 11
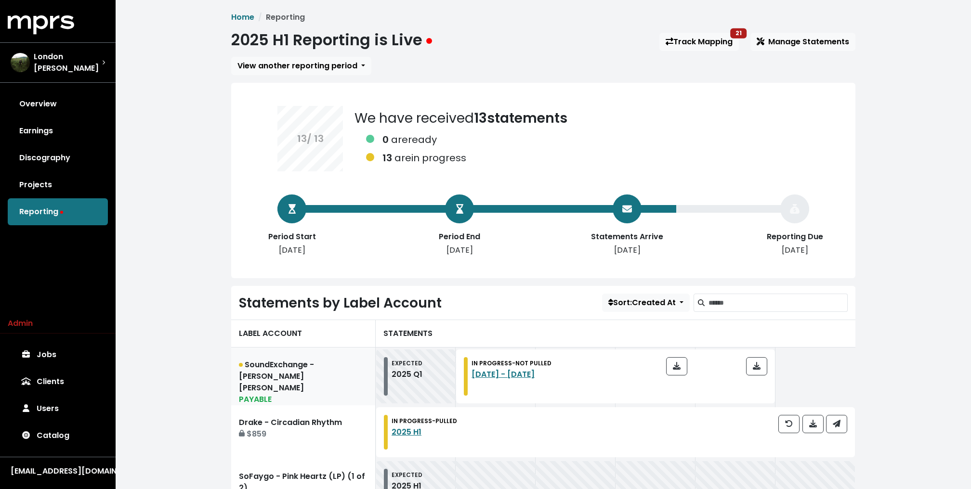
click at [308, 358] on link "SoundExchange - James Austin Cyr PAYABLE" at bounding box center [303, 377] width 144 height 58
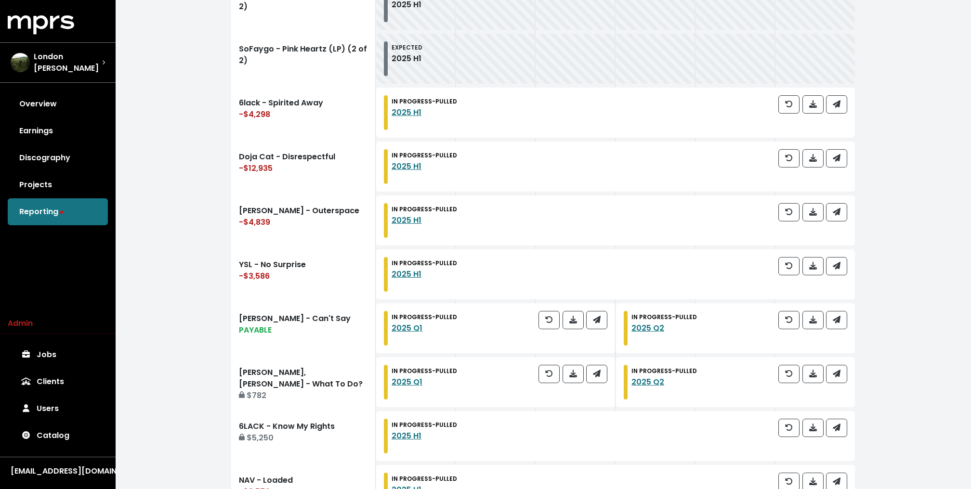
scroll to position [558, 0]
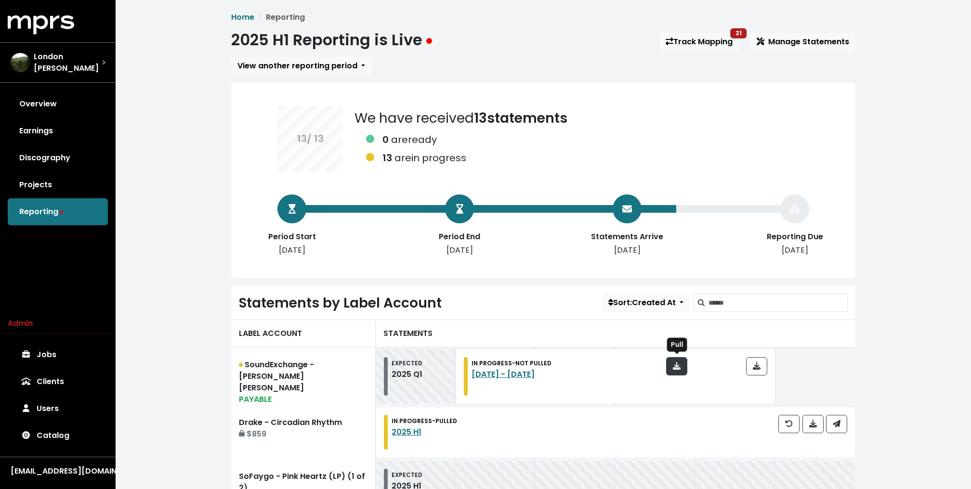
click at [678, 363] on icon "button" at bounding box center [677, 366] width 8 height 8
click at [103, 162] on link "Discography" at bounding box center [58, 157] width 100 height 27
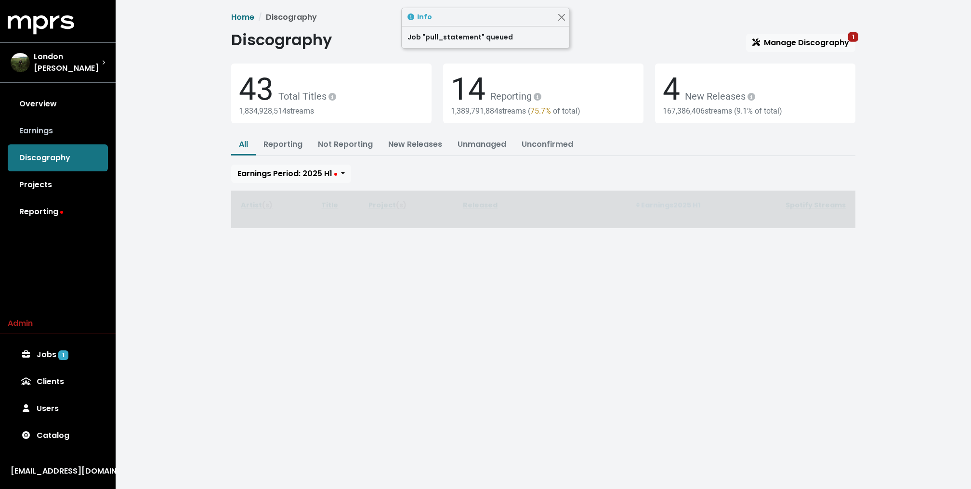
click at [63, 126] on link "Earnings" at bounding box center [58, 130] width 100 height 27
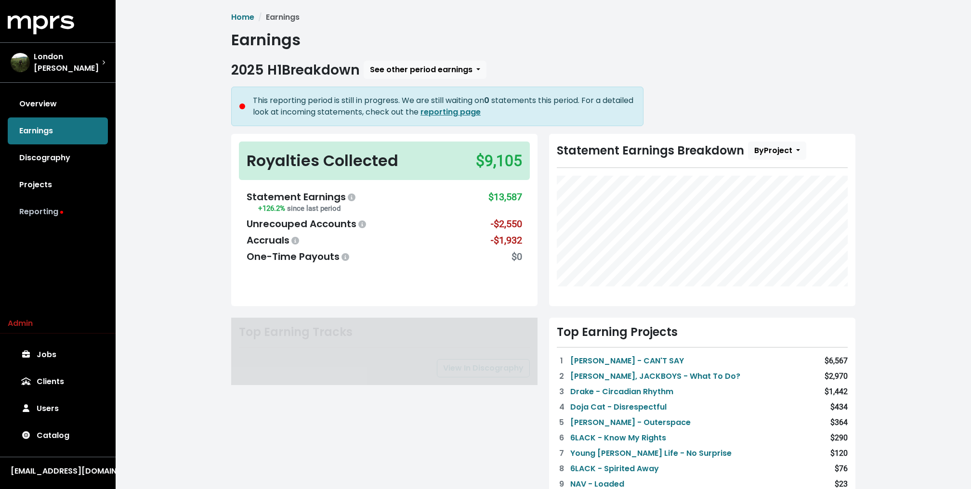
click at [58, 209] on link "Reporting" at bounding box center [58, 211] width 100 height 27
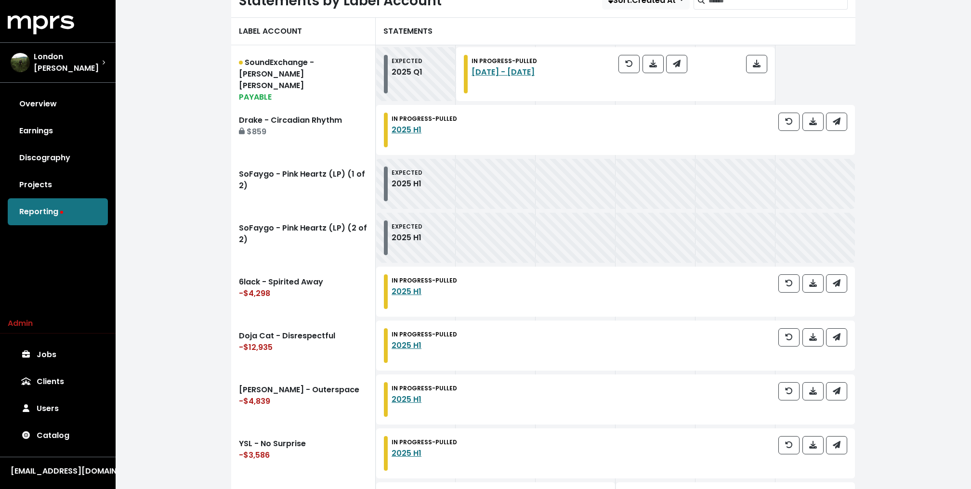
scroll to position [307, 0]
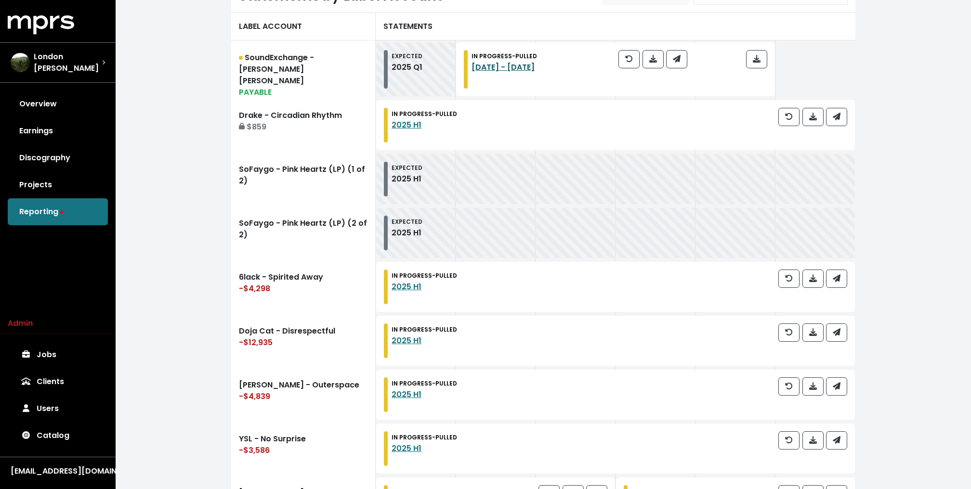
click at [534, 65] on link "[DATE] - [DATE]" at bounding box center [502, 67] width 63 height 11
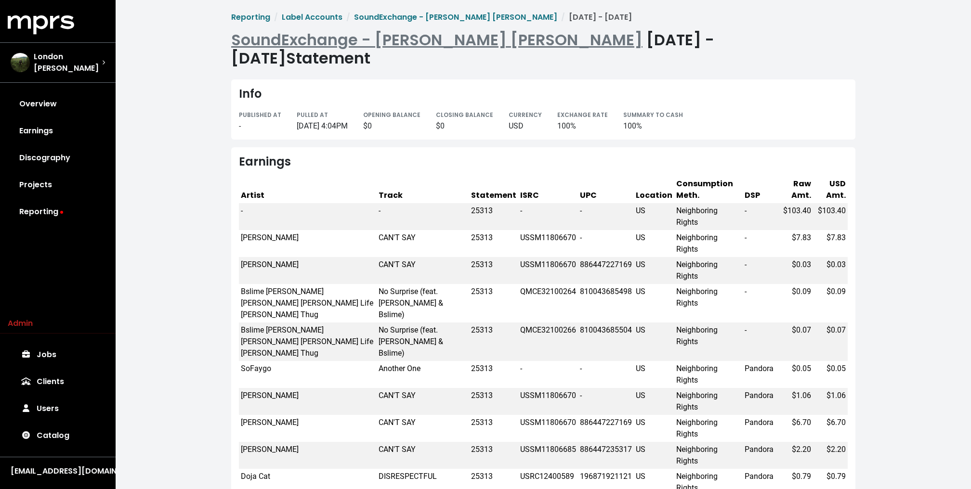
click at [154, 47] on div "Reporting Label Accounts SoundExchange - James Austin Cyr Feb 1st - Apr 30th 20…" at bounding box center [543, 315] width 855 height 631
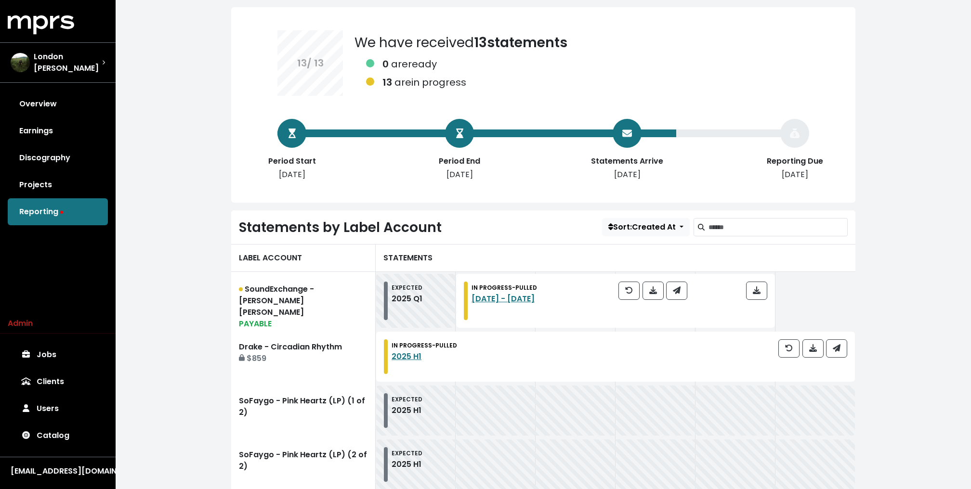
scroll to position [79, 0]
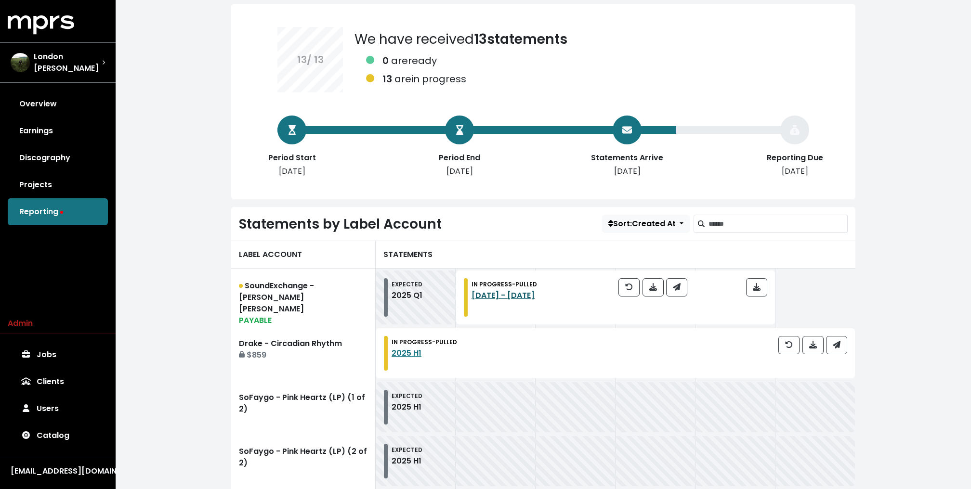
click at [533, 297] on link "[DATE] - [DATE]" at bounding box center [502, 295] width 63 height 11
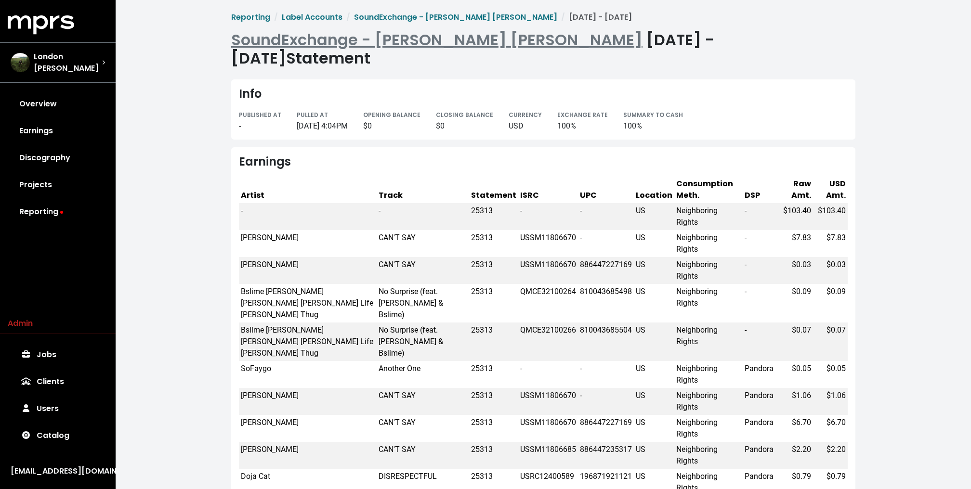
click at [194, 84] on div "Reporting Label Accounts SoundExchange - [PERSON_NAME] [PERSON_NAME] [DATE] - […" at bounding box center [543, 315] width 855 height 631
click at [410, 20] on span "SoundExchange - [PERSON_NAME] [PERSON_NAME]" at bounding box center [455, 17] width 203 height 11
